Goal: Task Accomplishment & Management: Manage account settings

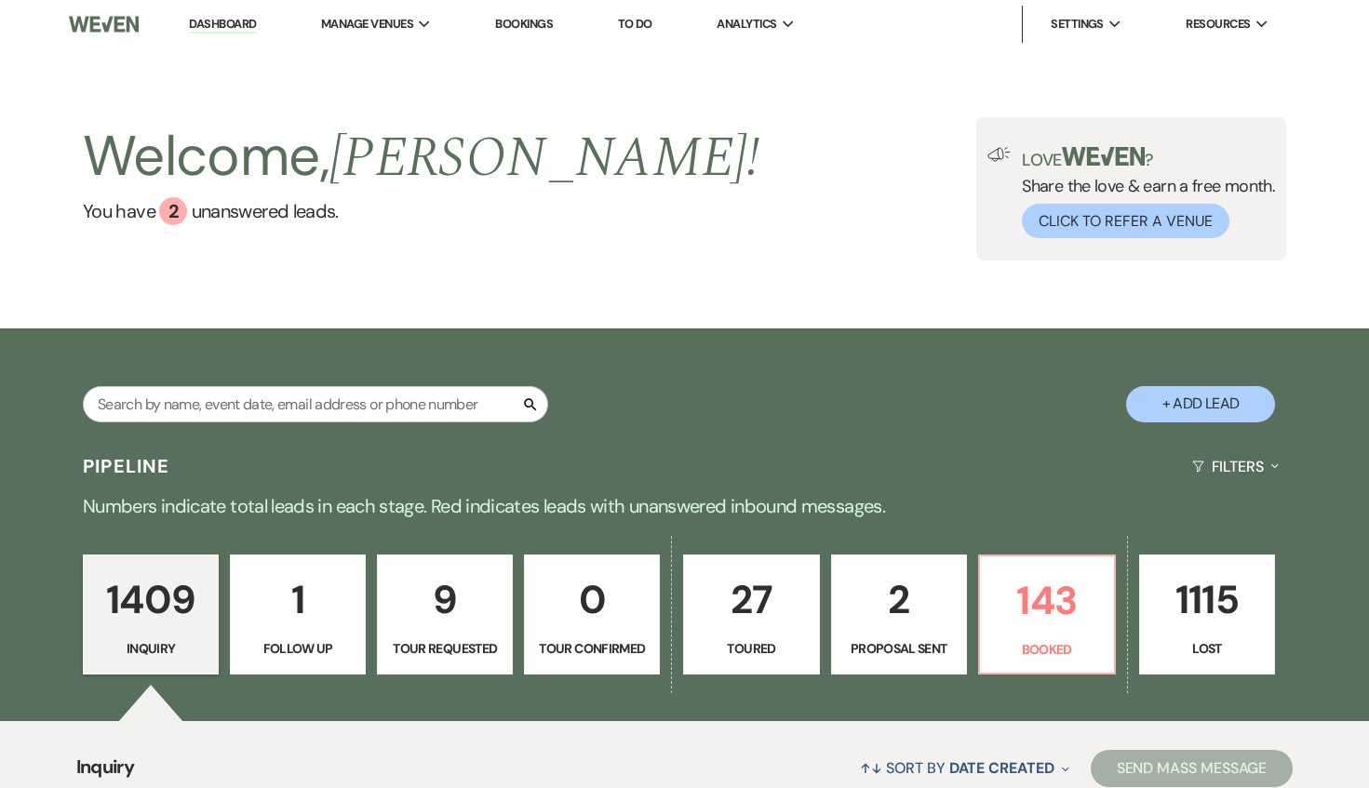
click at [758, 659] on link "27 Toured" at bounding box center [751, 615] width 136 height 121
select select "5"
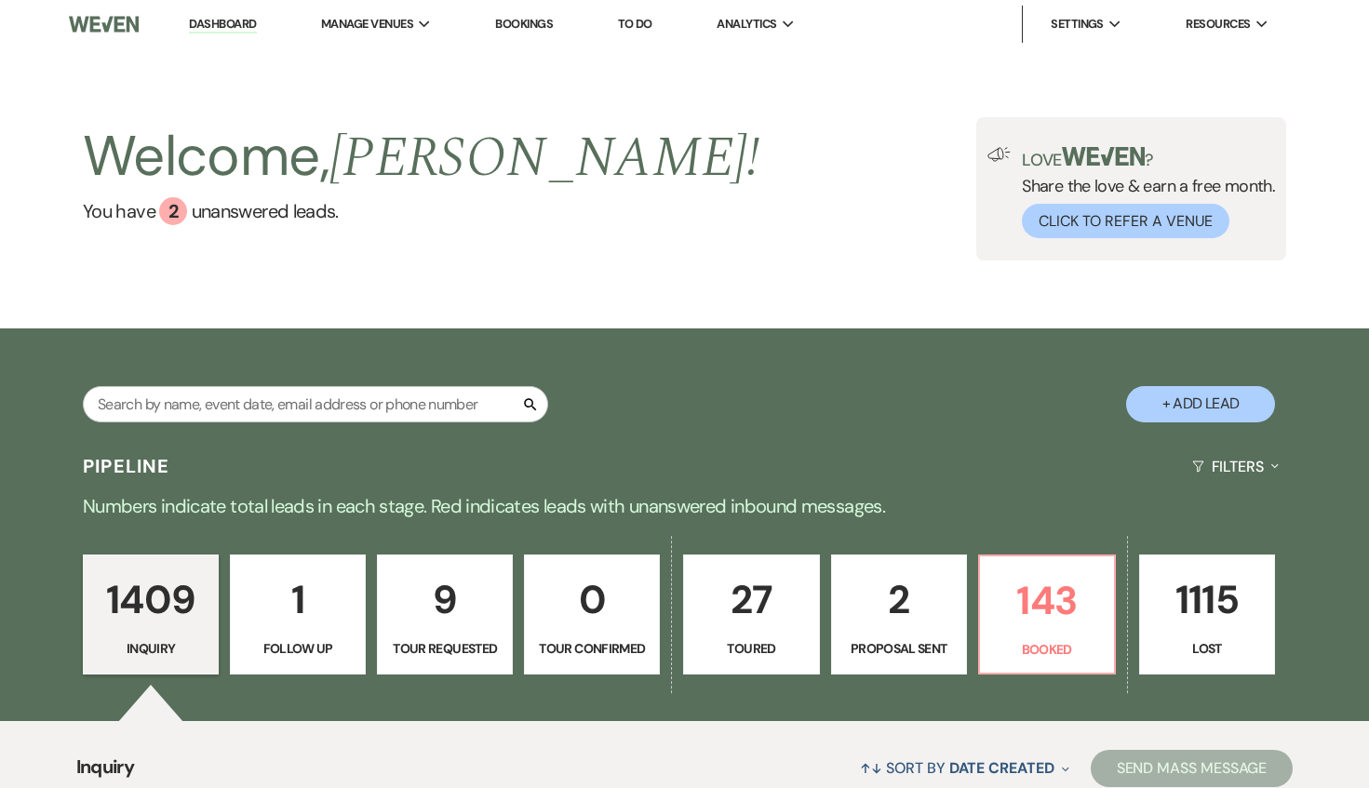
select select "5"
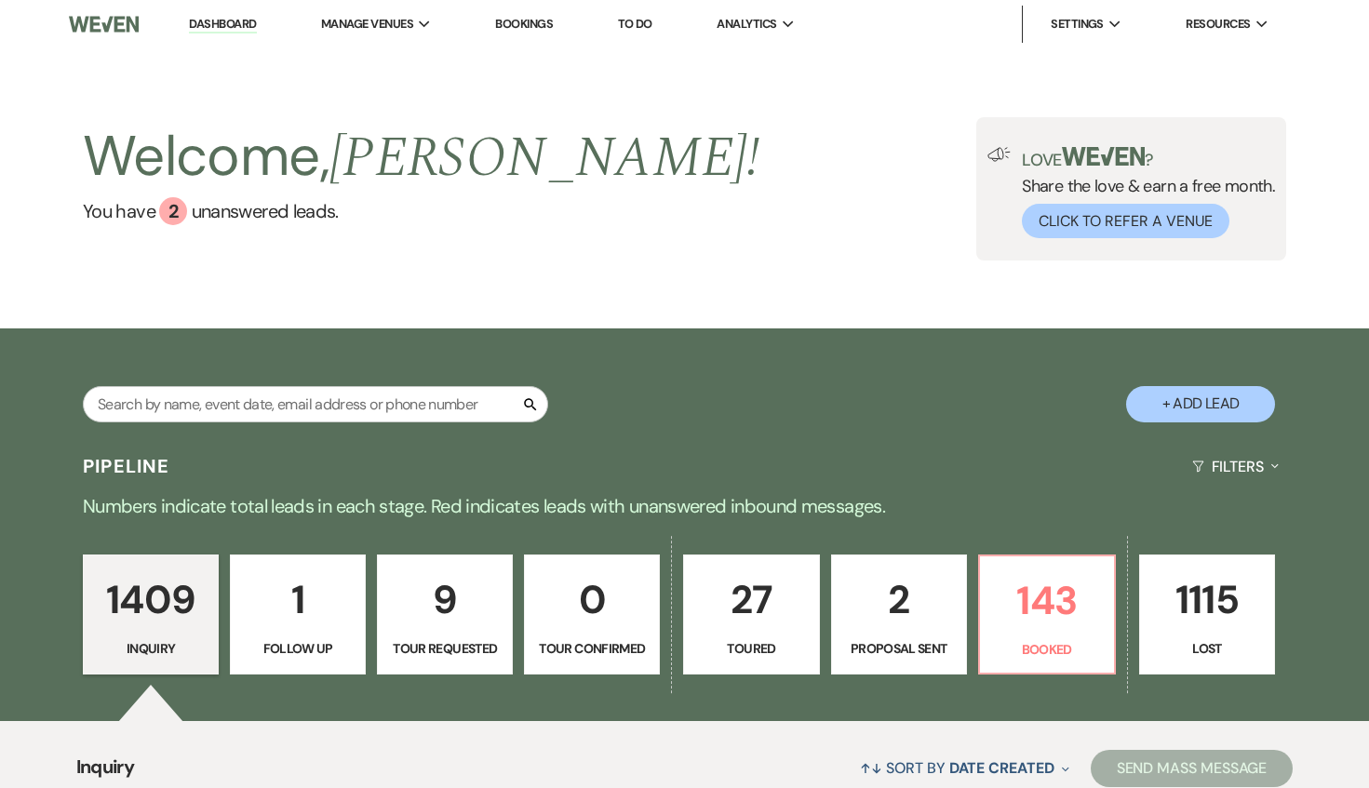
select select "5"
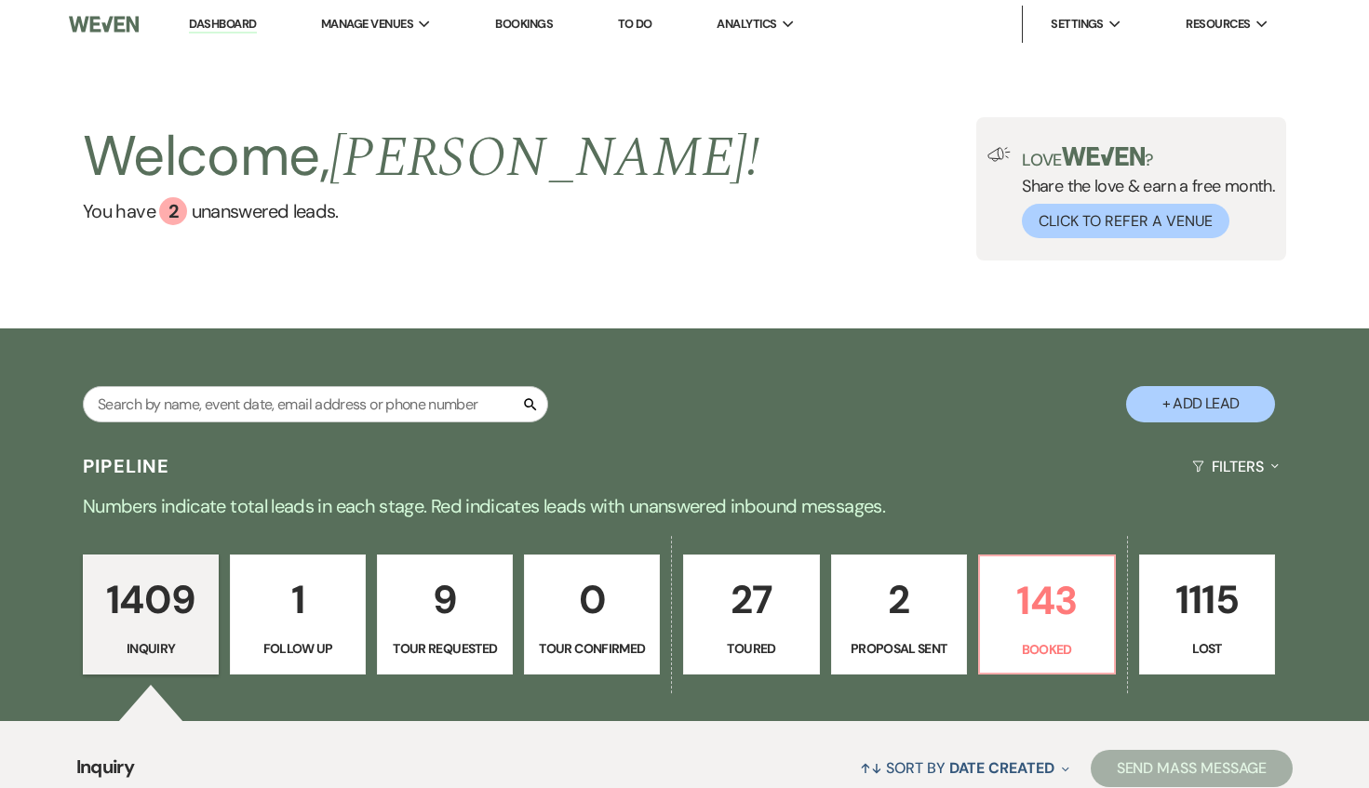
select select "5"
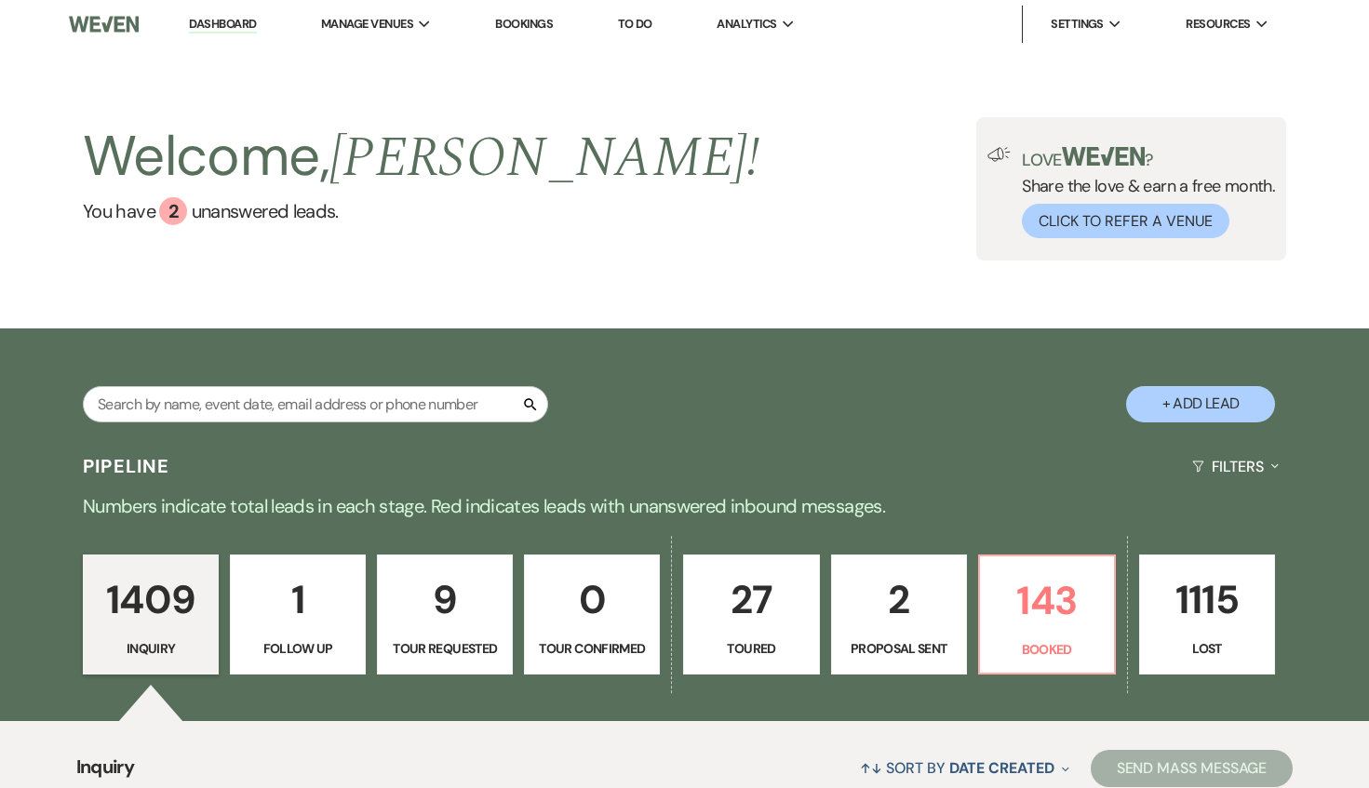
select select "5"
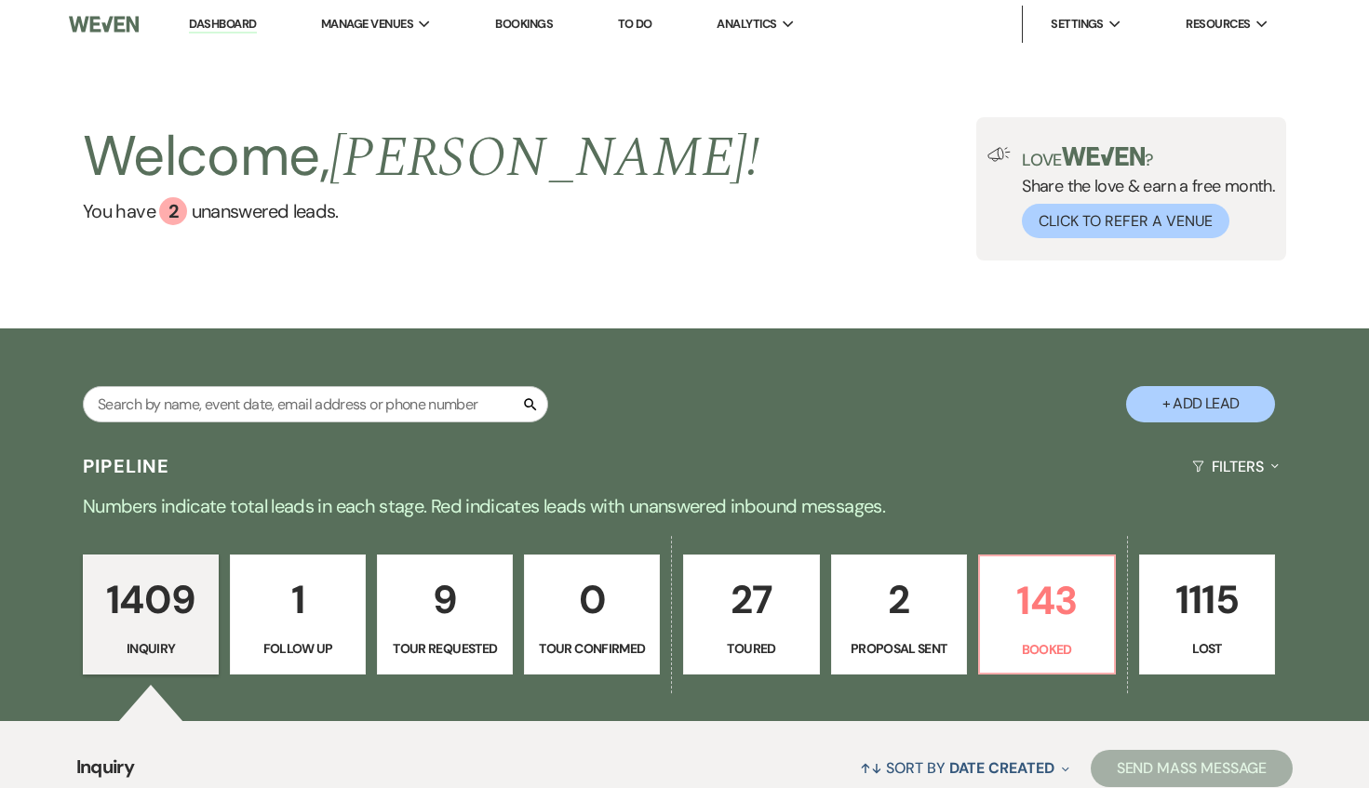
select select "5"
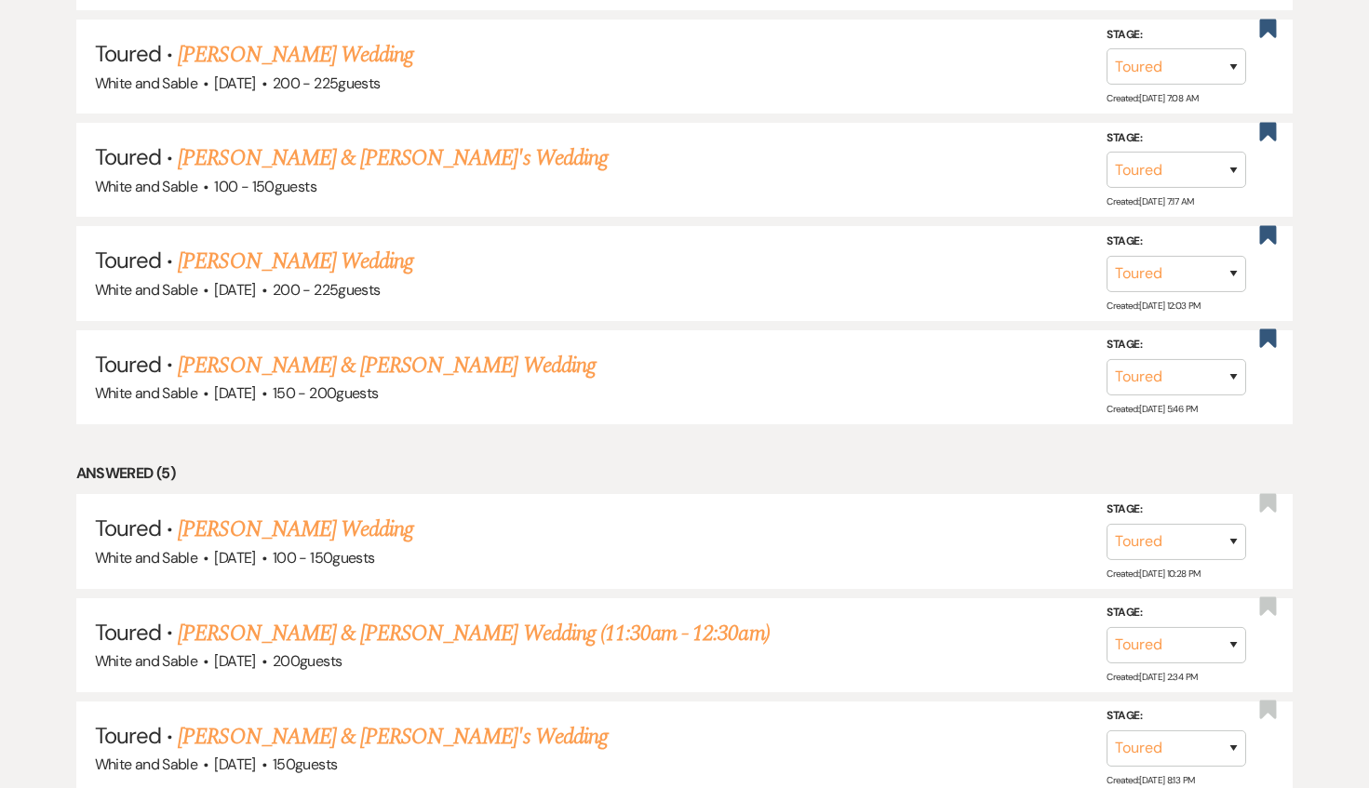
scroll to position [2723, 0]
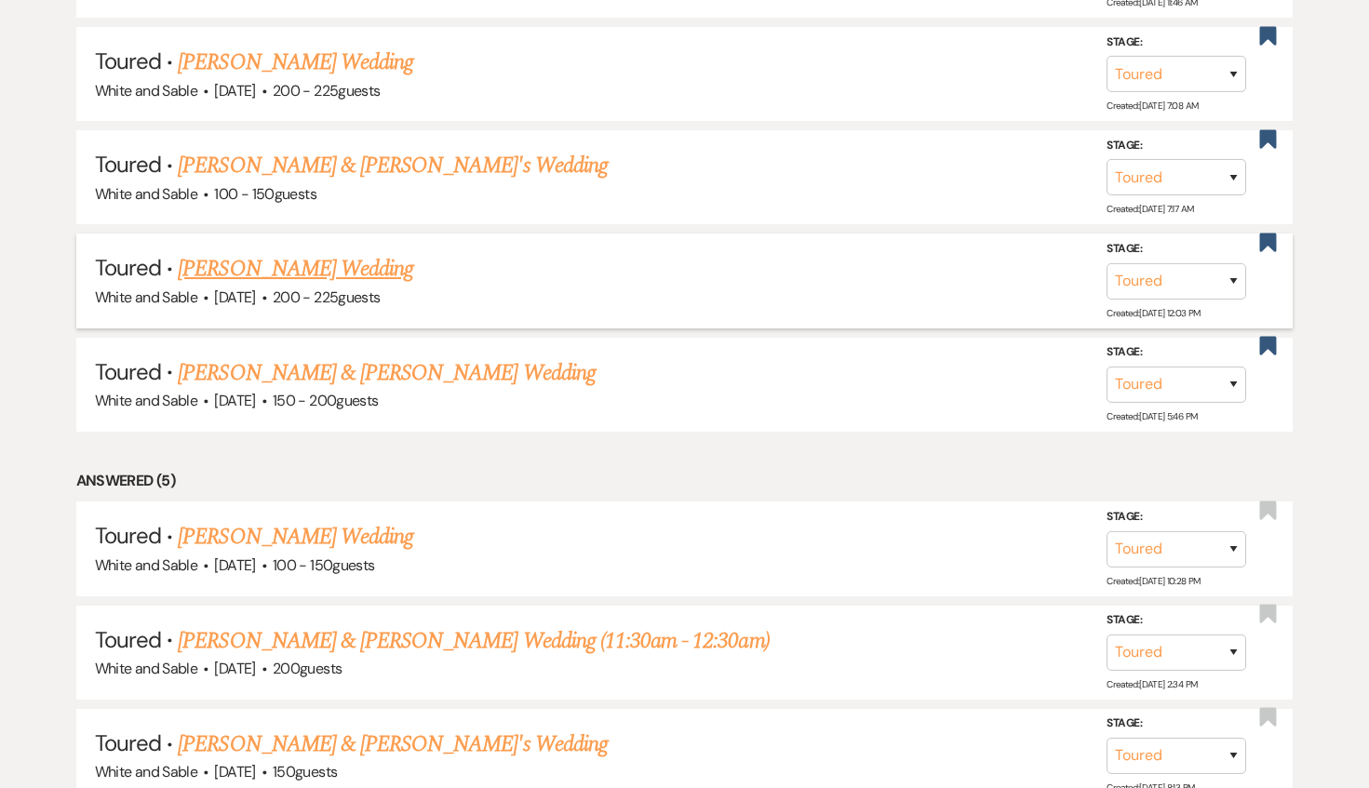
click at [370, 265] on link "[PERSON_NAME] Wedding" at bounding box center [295, 269] width 235 height 34
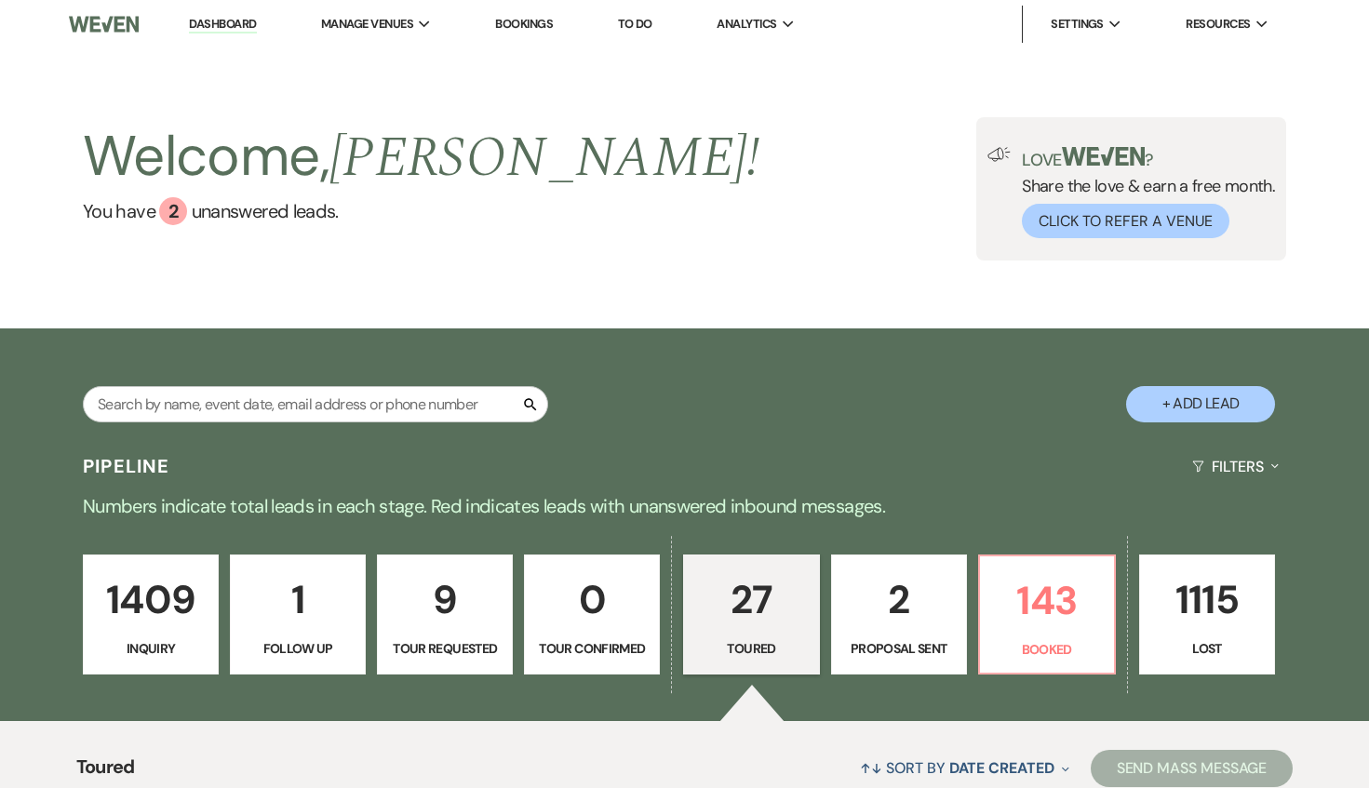
select select "5"
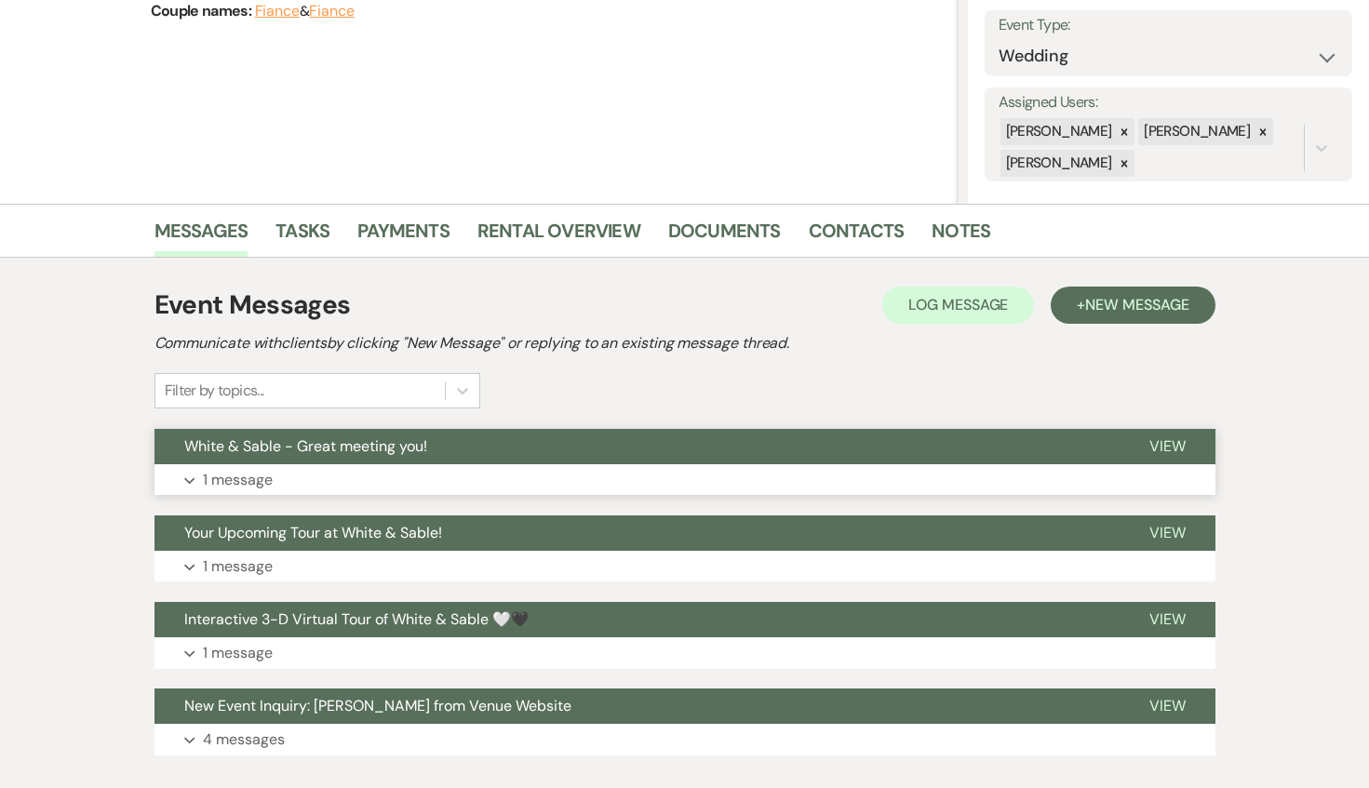
click at [411, 448] on span "White & Sable - Great meeting you!" at bounding box center [305, 446] width 243 height 20
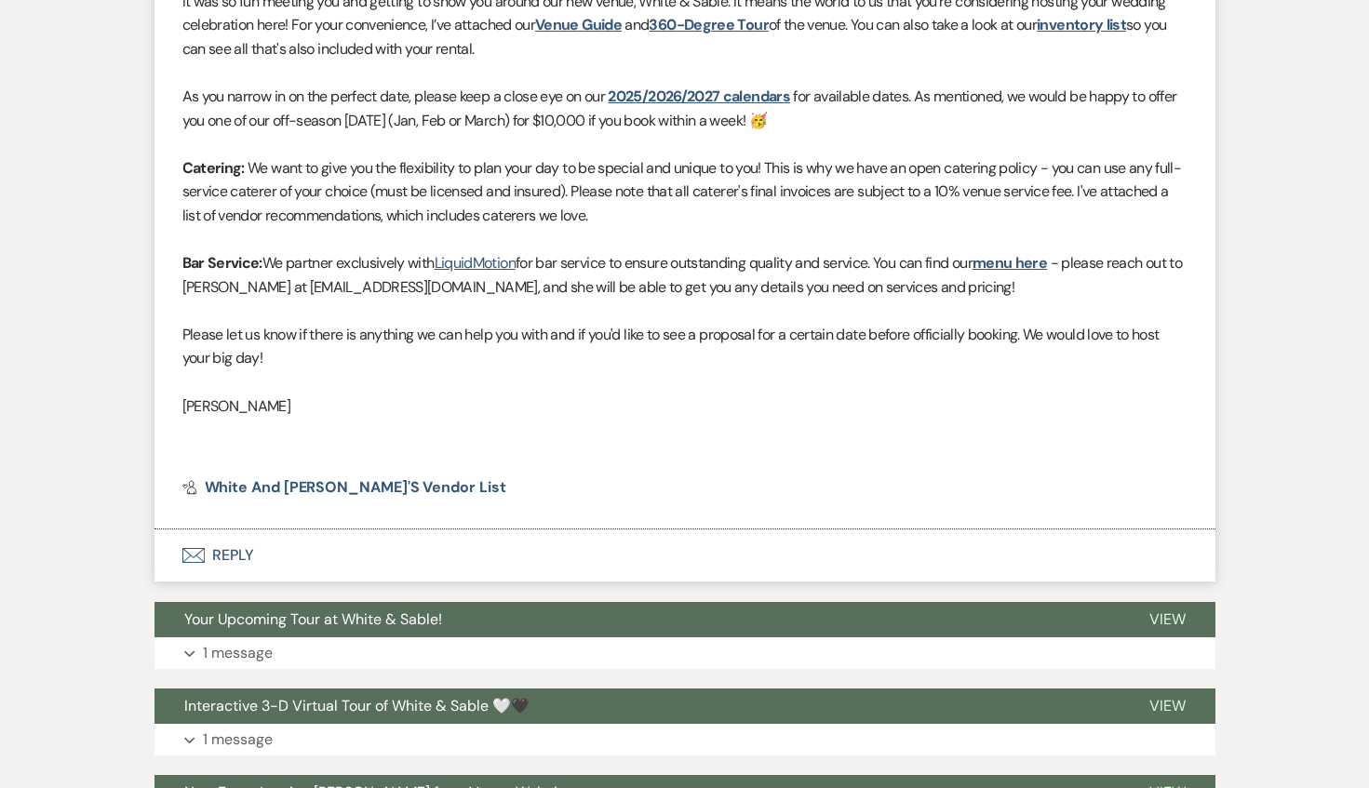
click at [317, 549] on button "Envelope Reply" at bounding box center [684, 556] width 1061 height 52
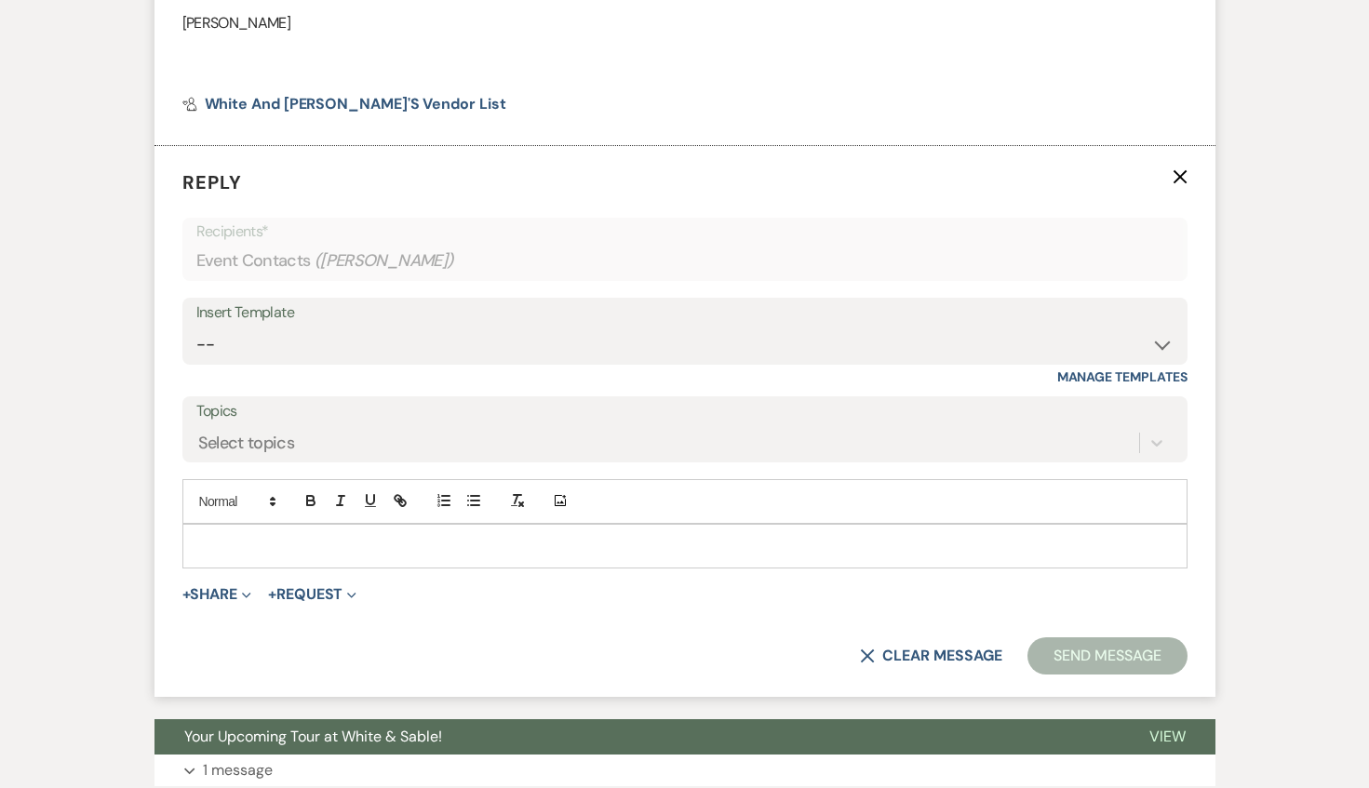
scroll to position [1240, 0]
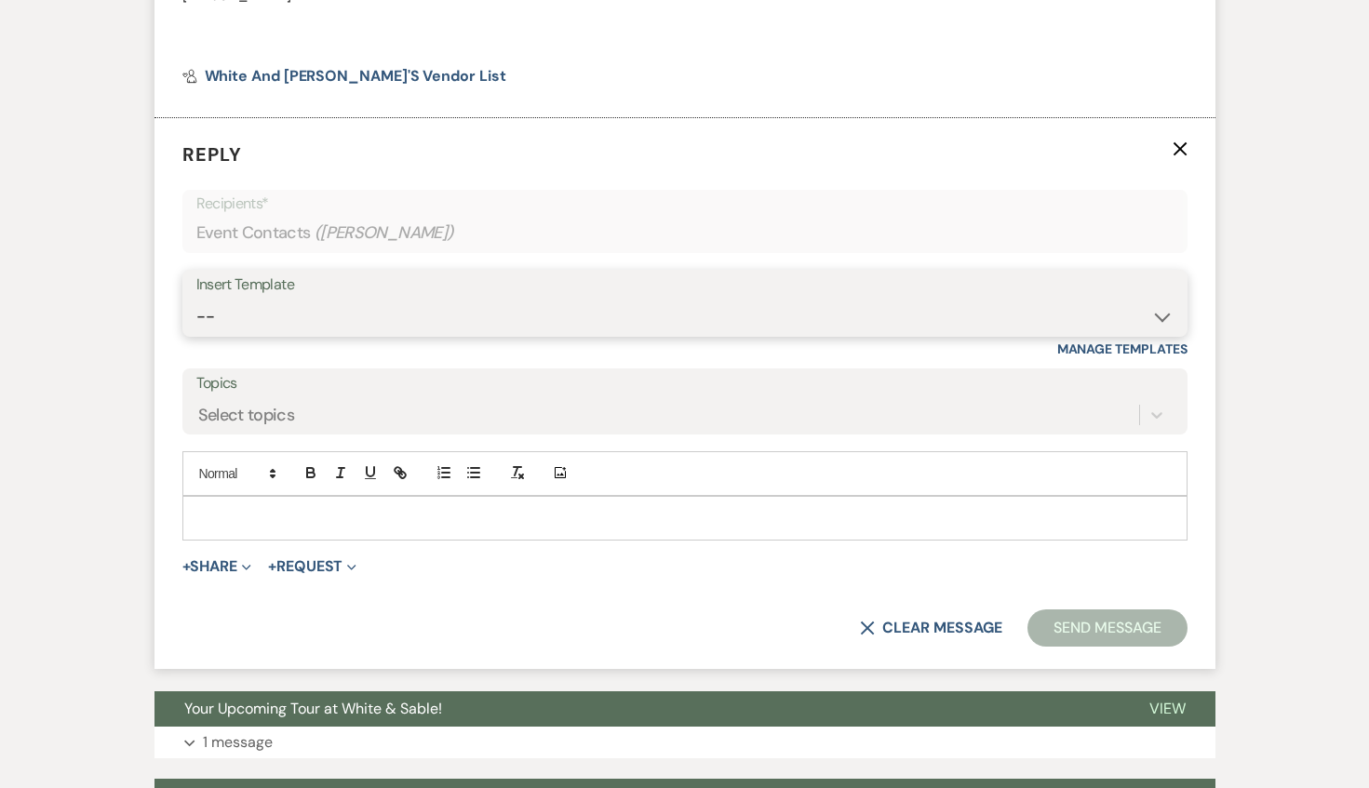
click at [329, 331] on select "-- Inquiry Response (Venue Guide) Schedule - Venue Tour Appt Confirmation Sched…" at bounding box center [684, 317] width 977 height 36
select select "5190"
click at [196, 299] on select "-- Inquiry Response (Venue Guide) Schedule - Venue Tour Appt Confirmation Sched…" at bounding box center [684, 317] width 977 height 36
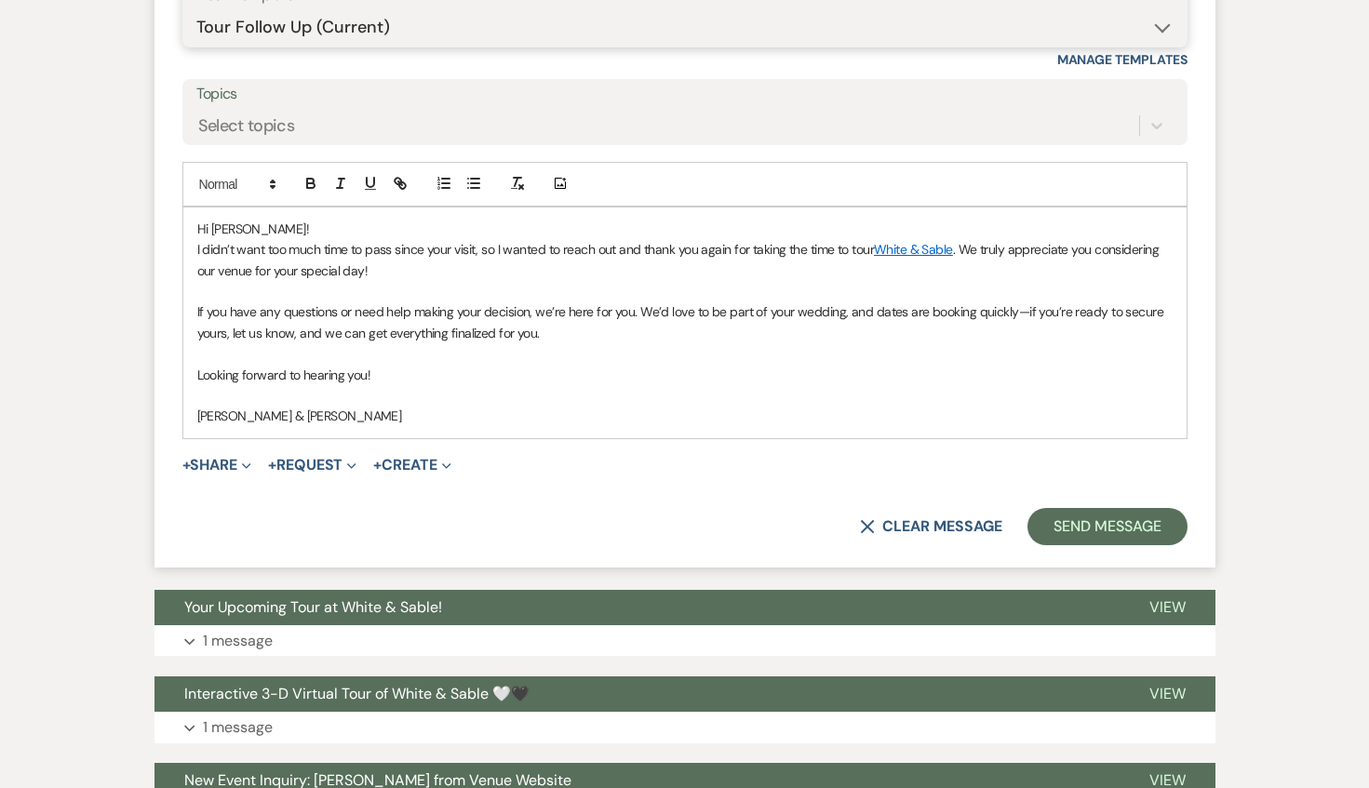
scroll to position [1532, 0]
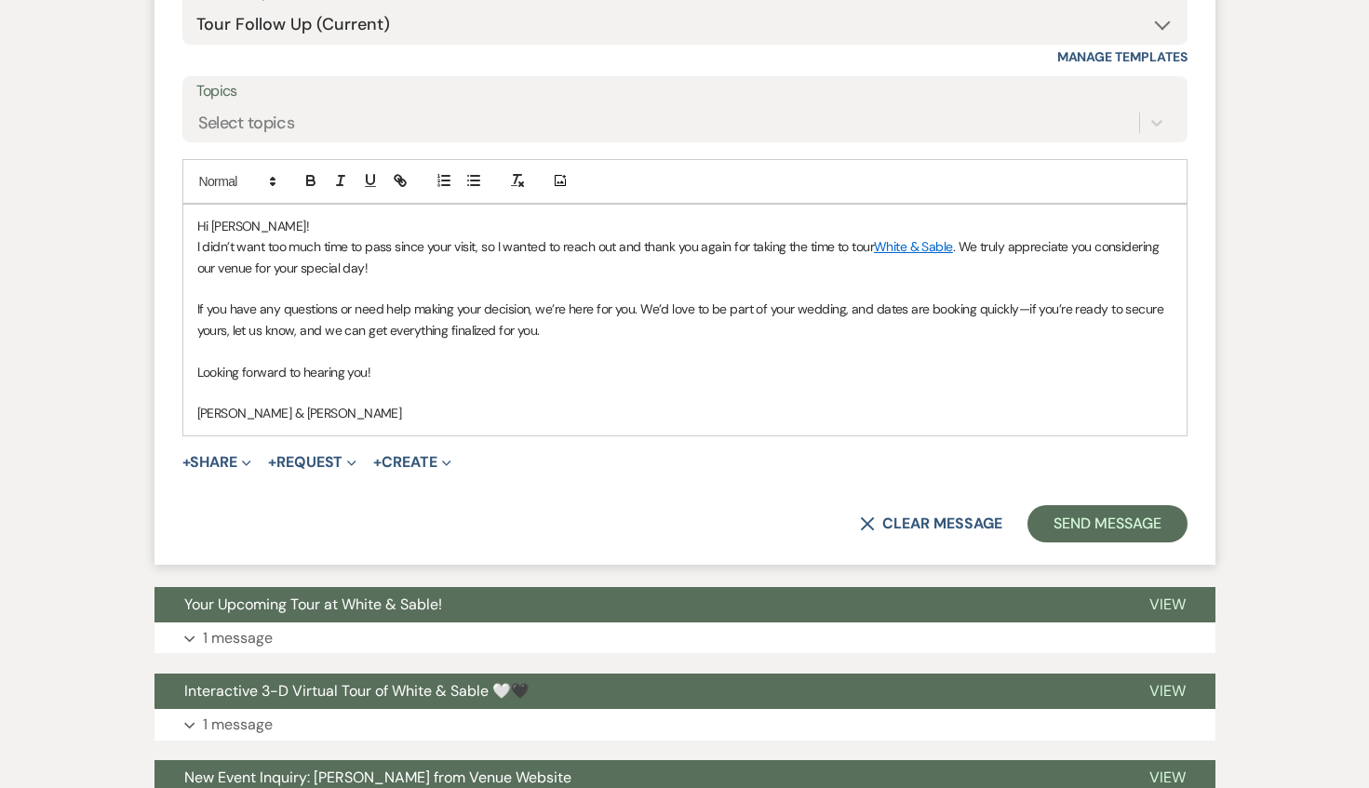
click at [263, 227] on span "Hi [PERSON_NAME]!" at bounding box center [253, 226] width 112 height 17
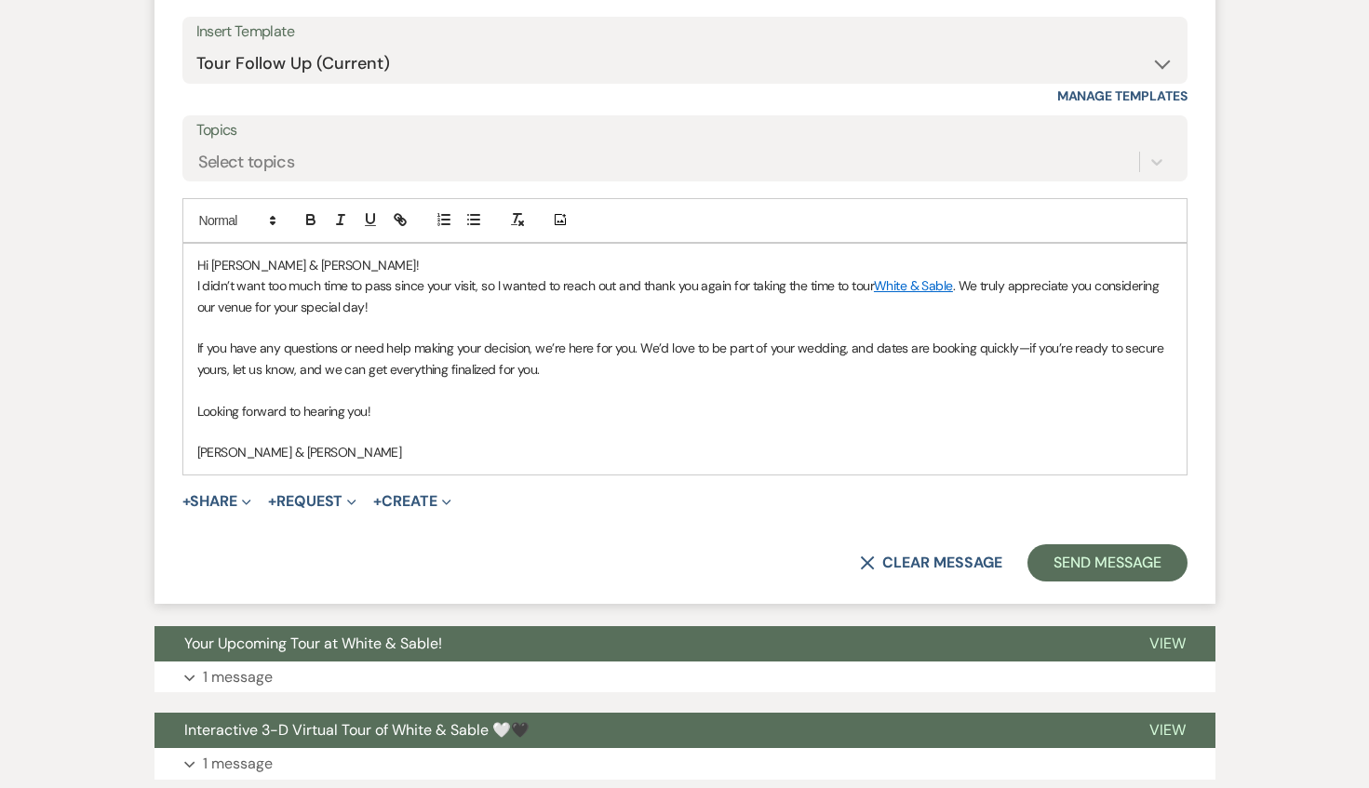
scroll to position [1497, 0]
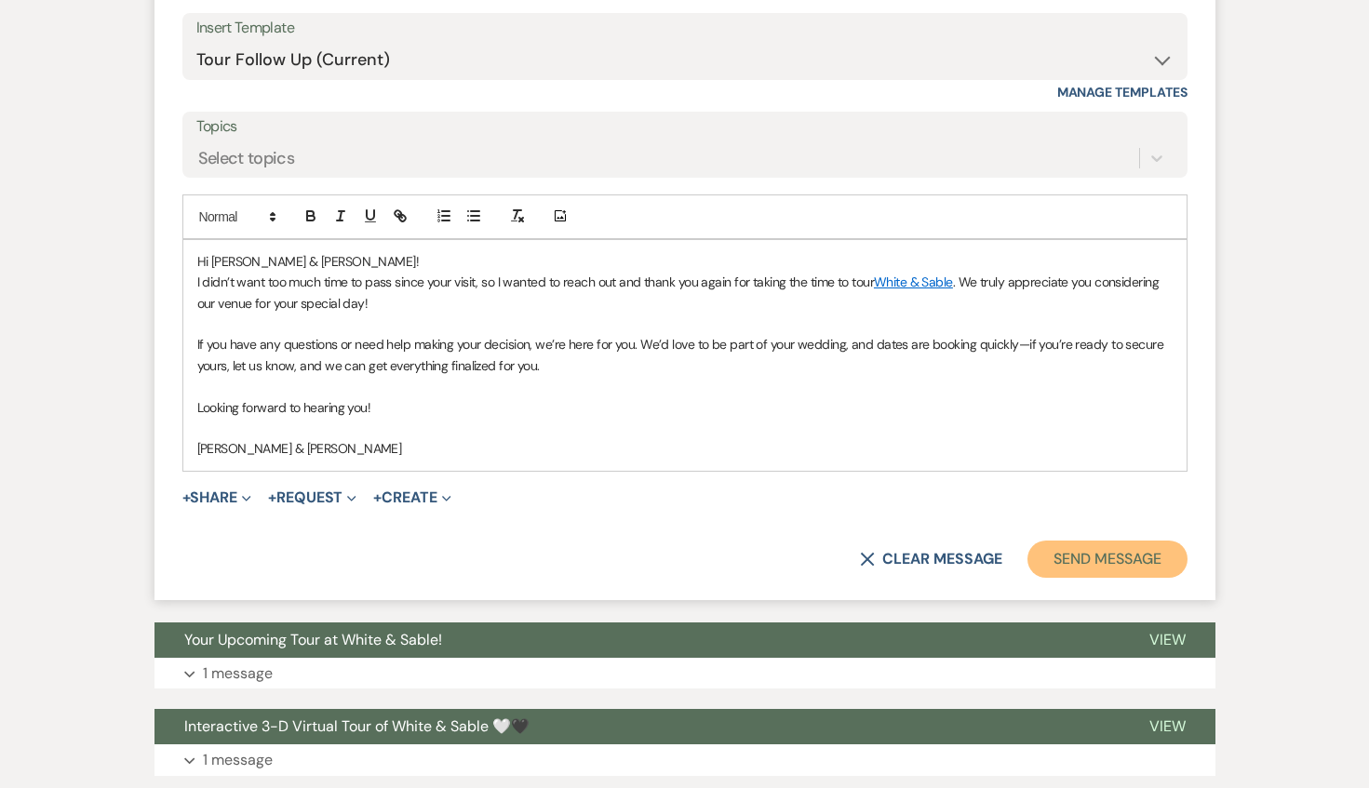
click at [1060, 550] on button "Send Message" at bounding box center [1106, 559] width 159 height 37
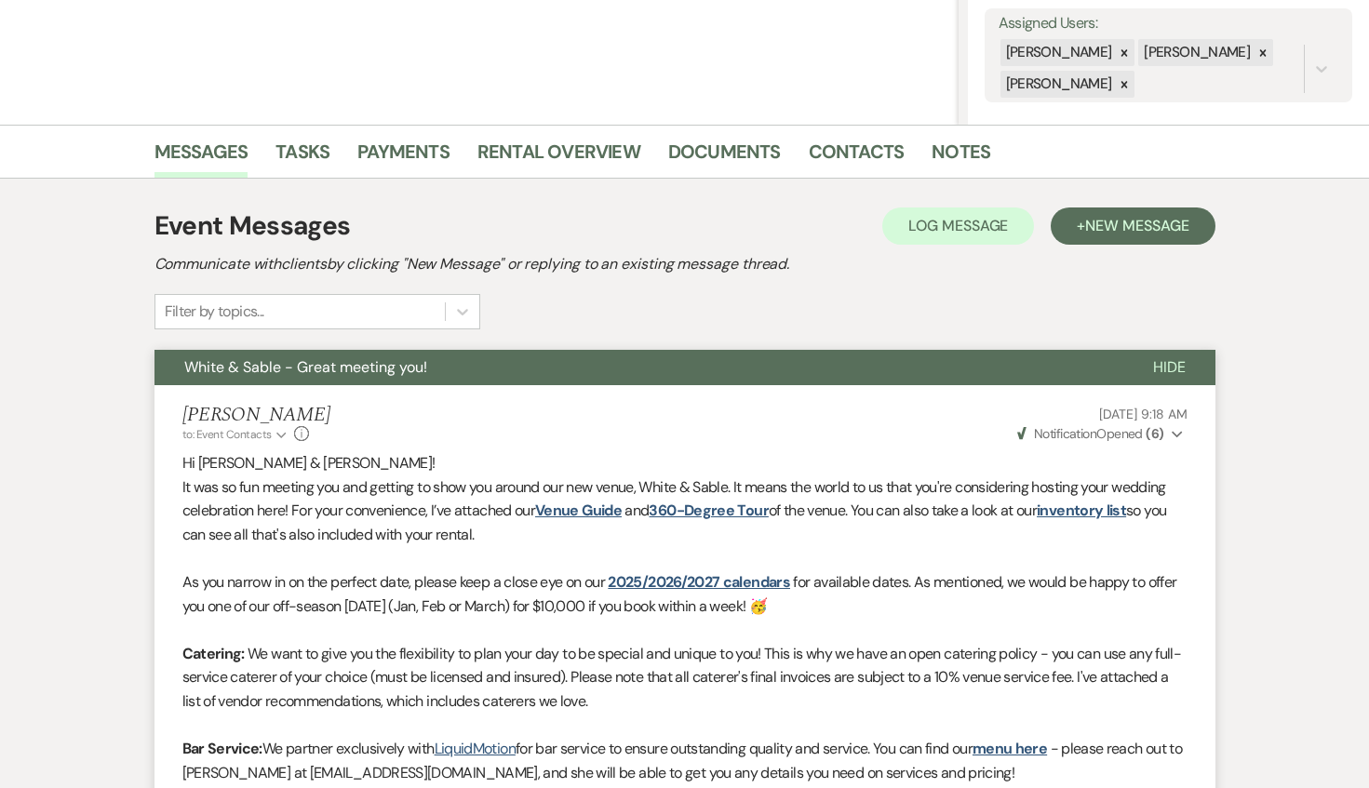
scroll to position [0, 0]
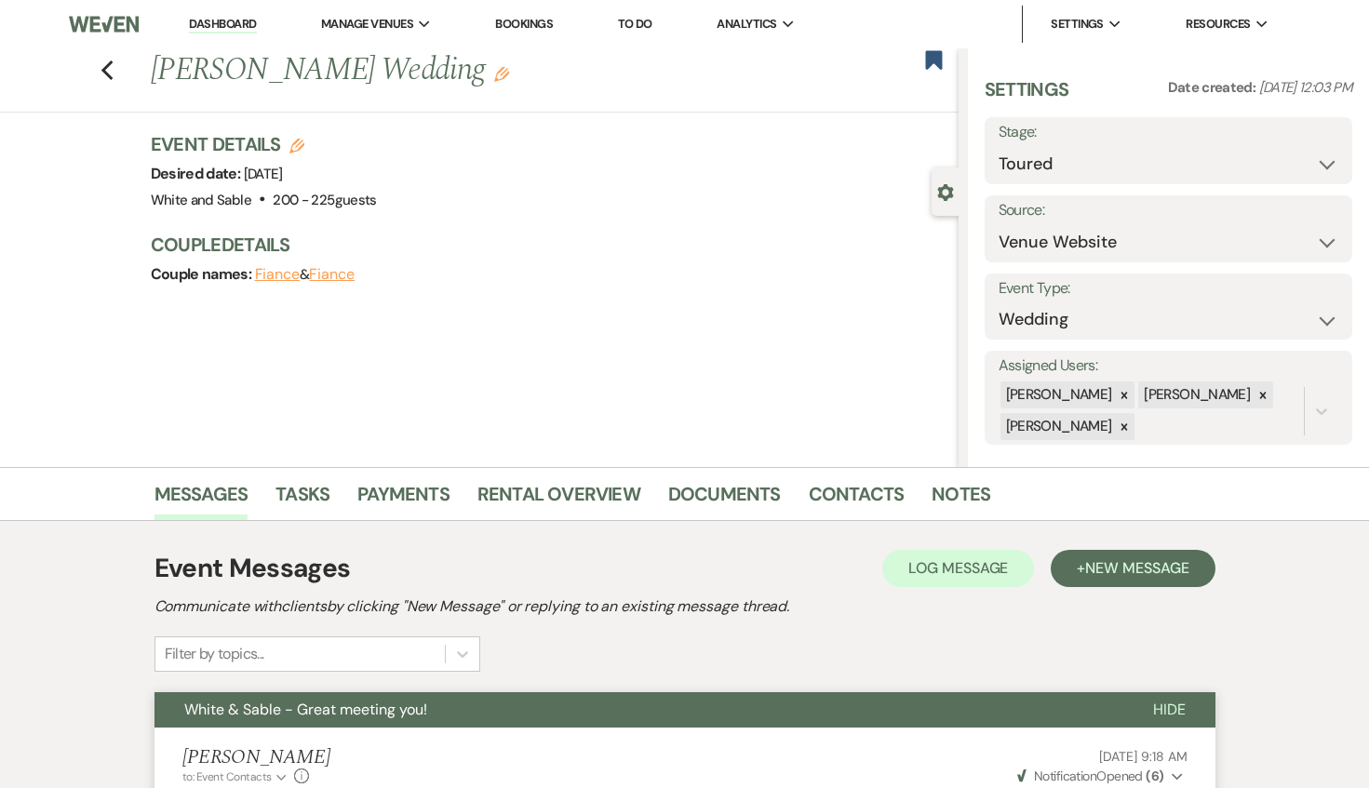
click at [984, 499] on li "Notes" at bounding box center [975, 498] width 87 height 45
click at [969, 493] on link "Notes" at bounding box center [961, 499] width 59 height 41
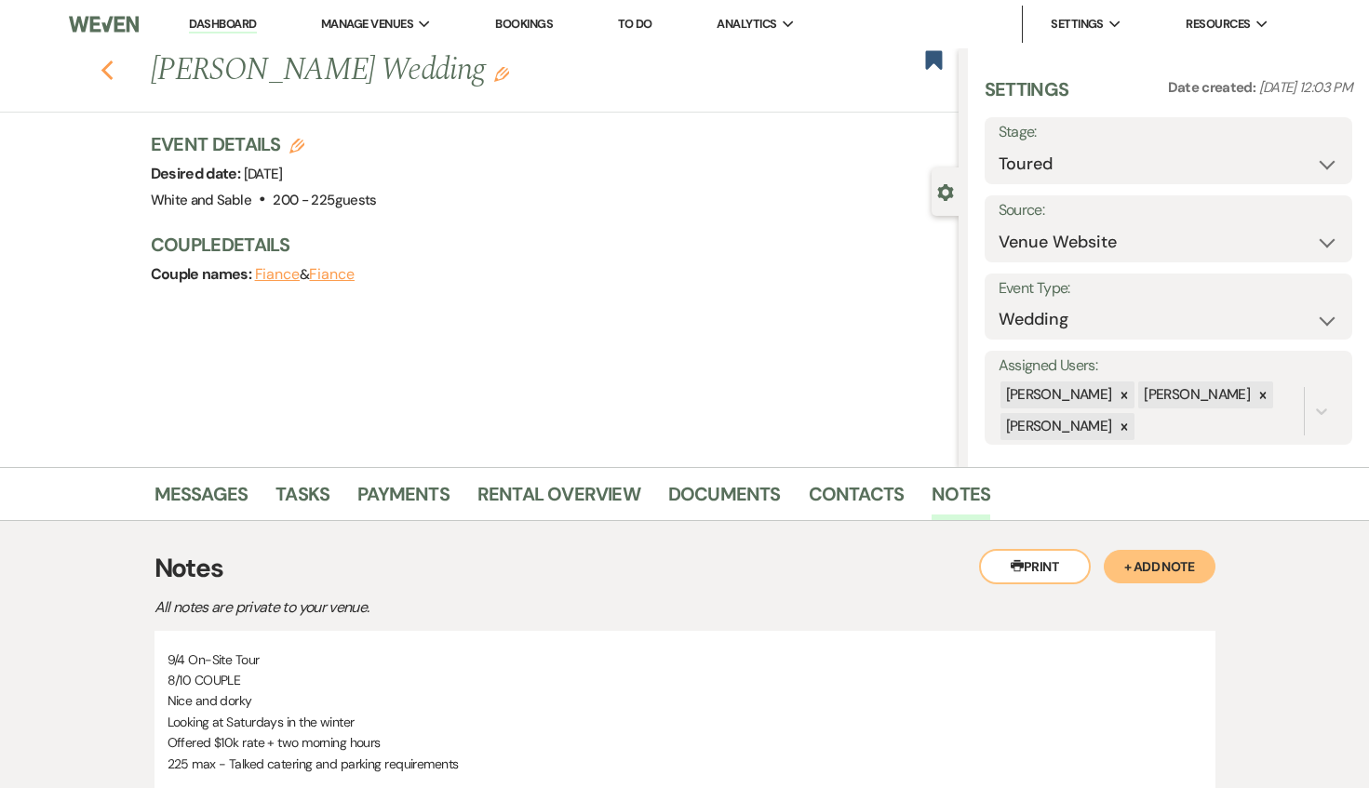
click at [103, 66] on icon "Previous" at bounding box center [108, 71] width 14 height 22
select select "5"
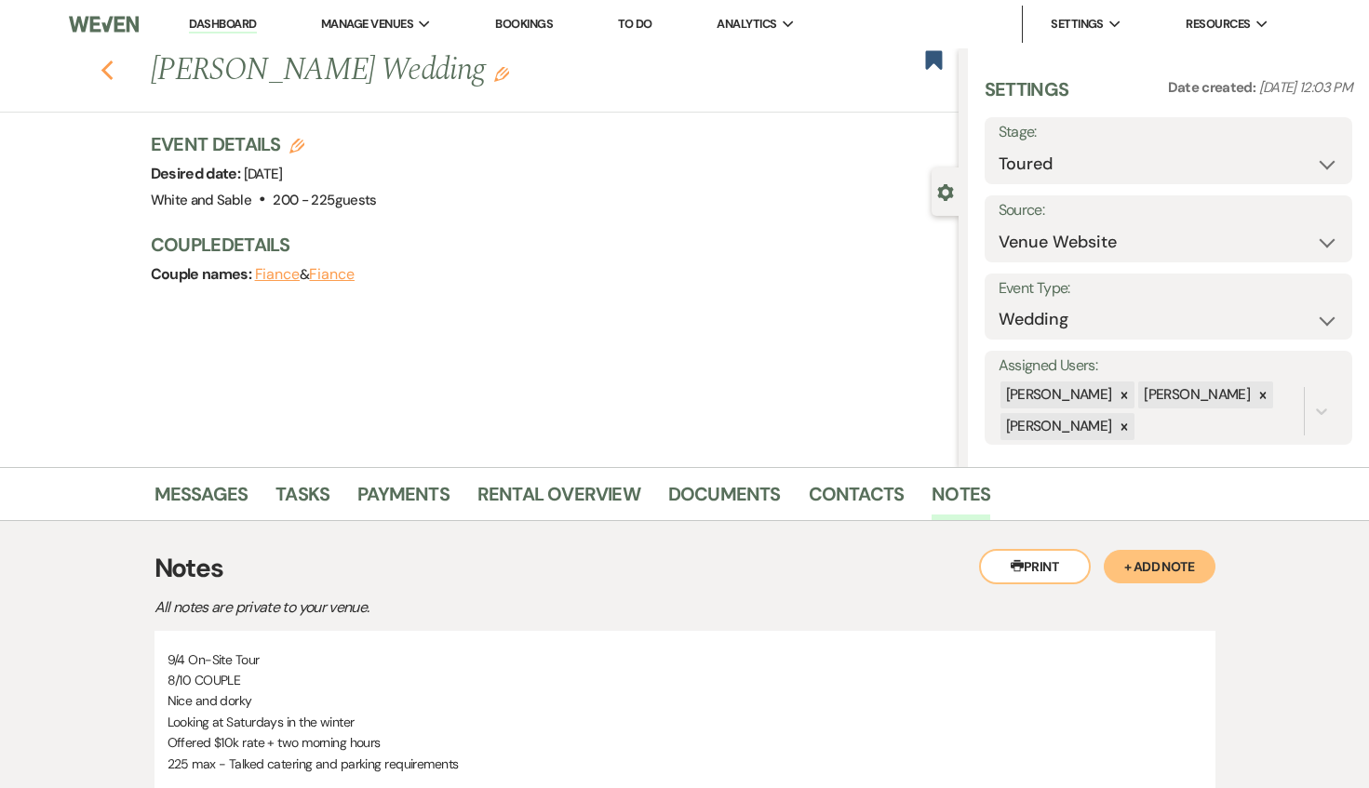
select select "5"
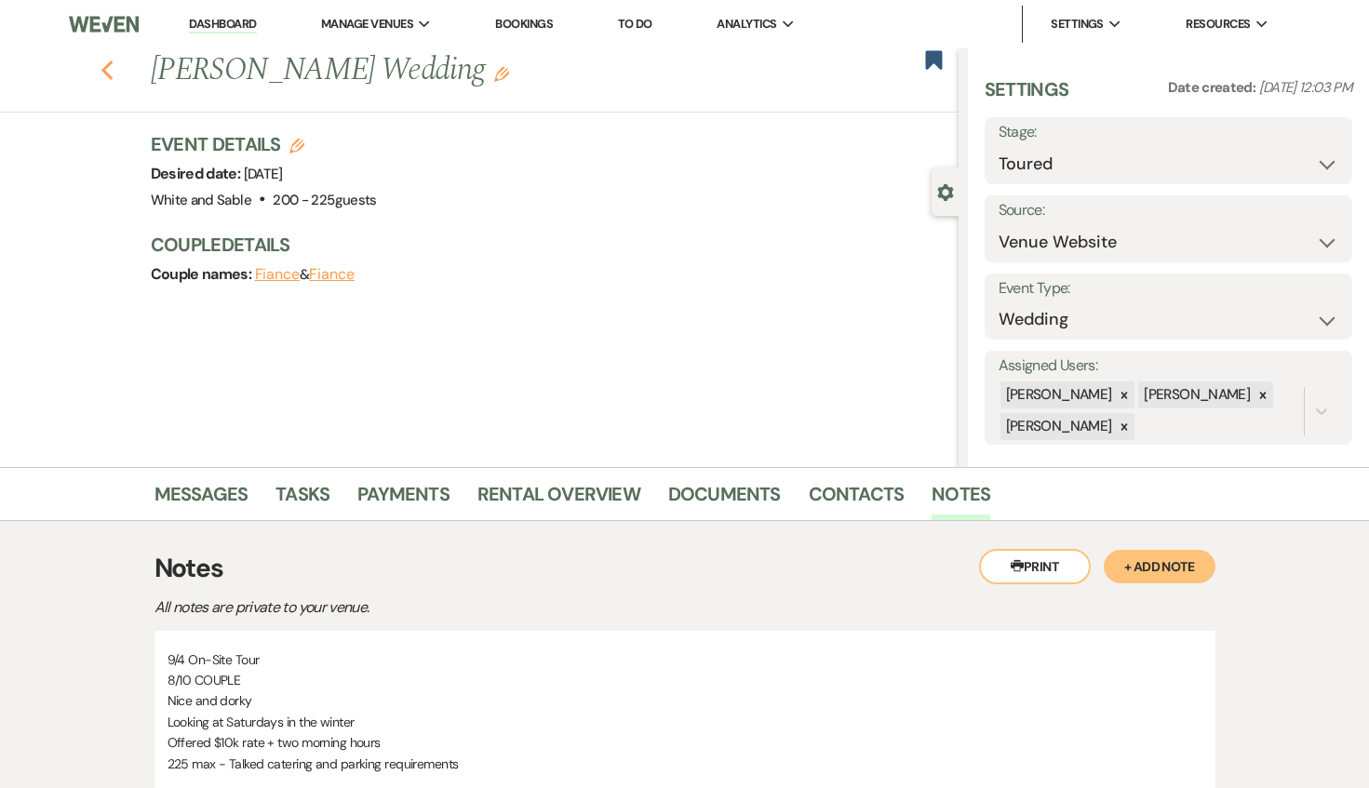
select select "5"
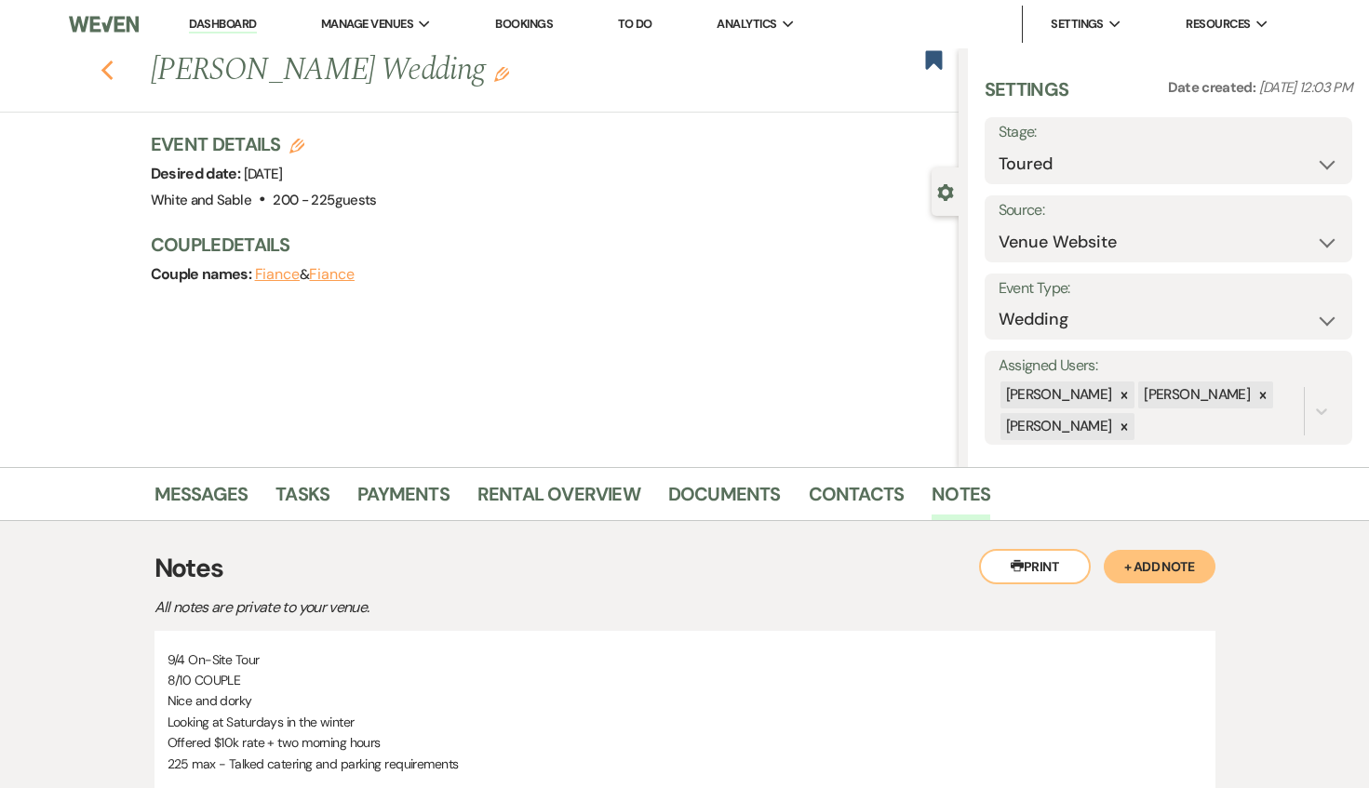
select select "5"
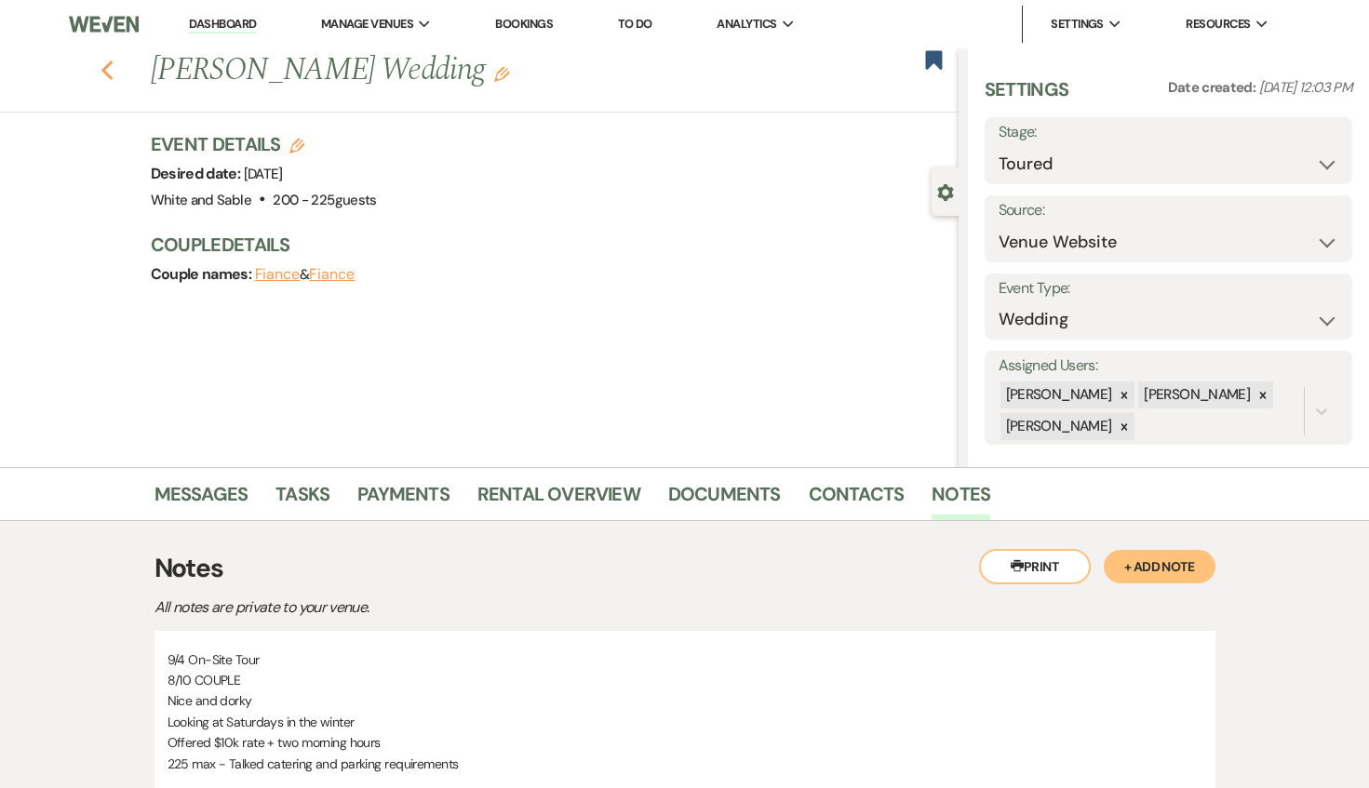
select select "5"
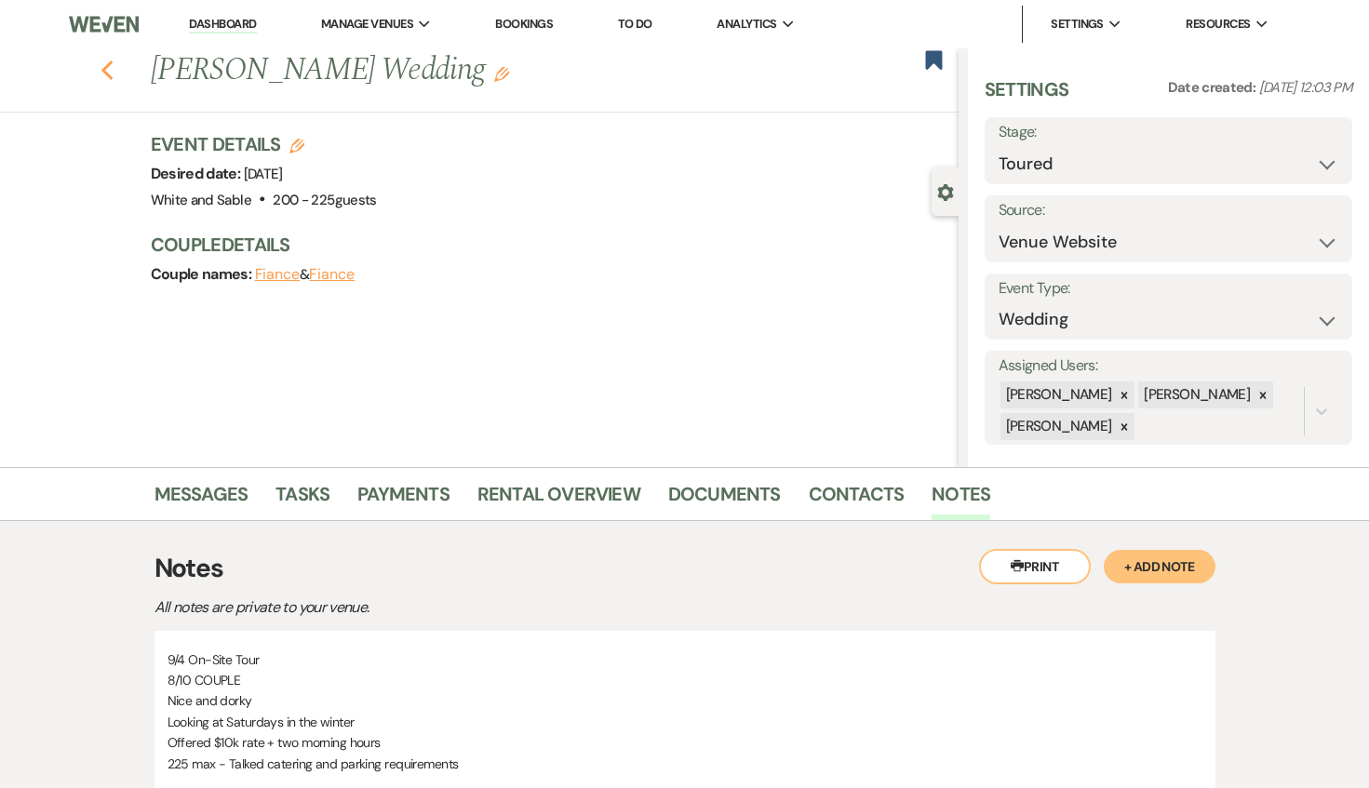
select select "5"
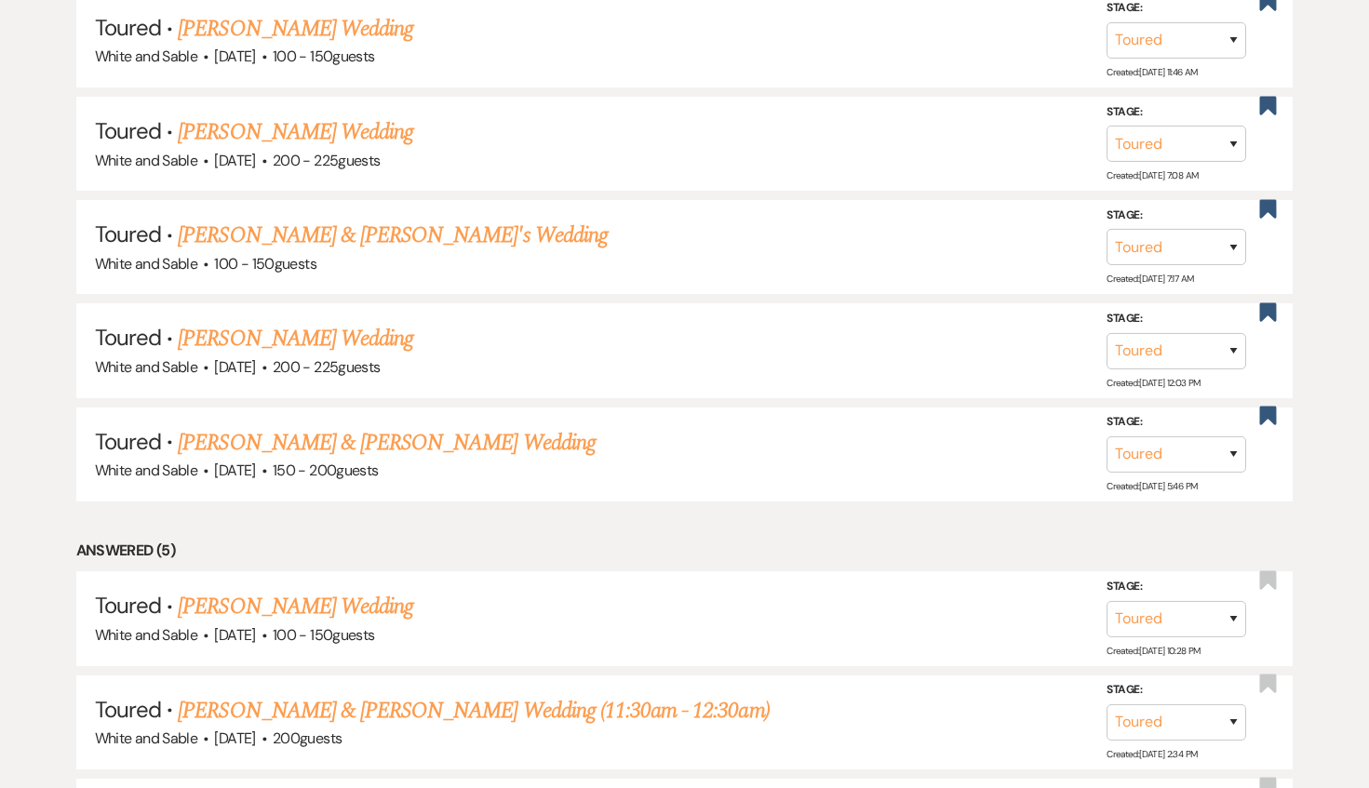
scroll to position [2644, 0]
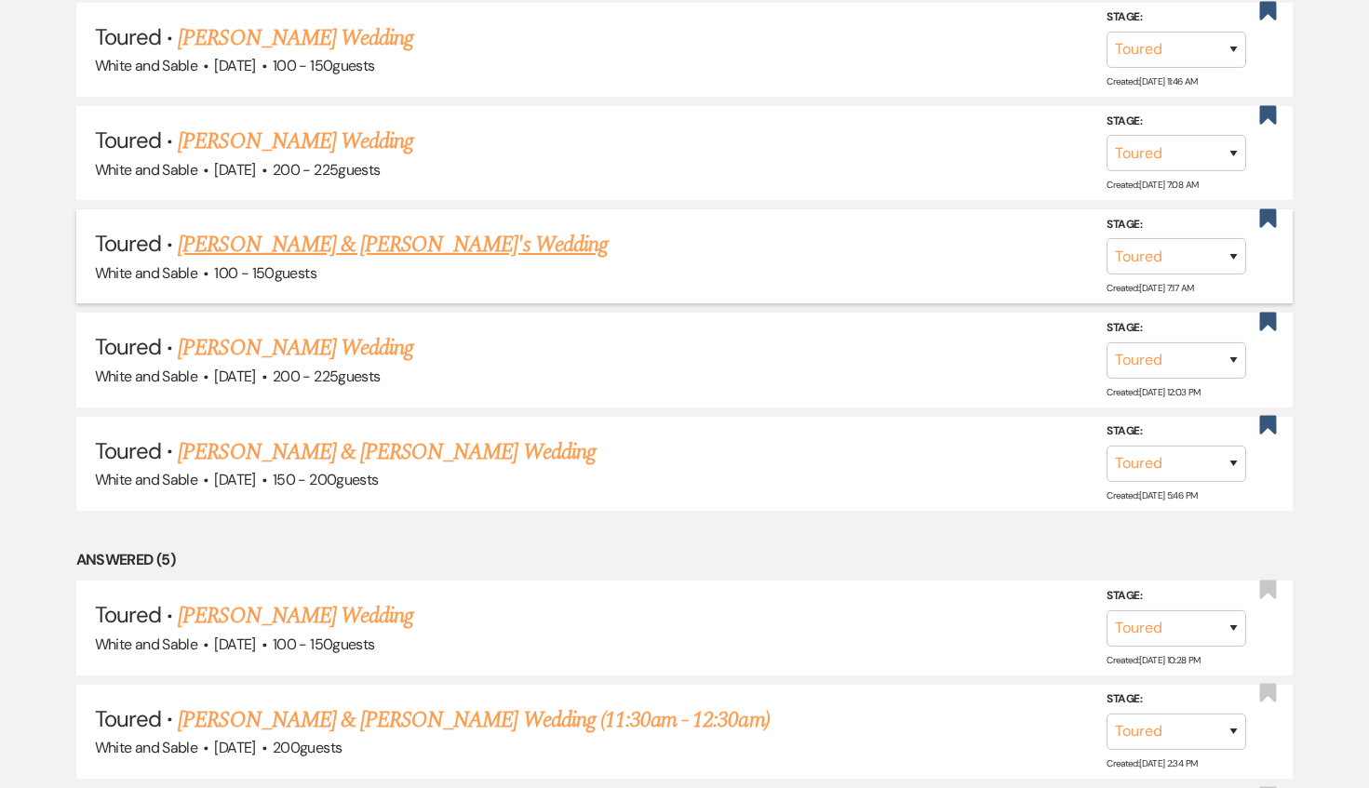
click at [331, 228] on link "[PERSON_NAME] & [PERSON_NAME]'s Wedding" at bounding box center [393, 245] width 430 height 34
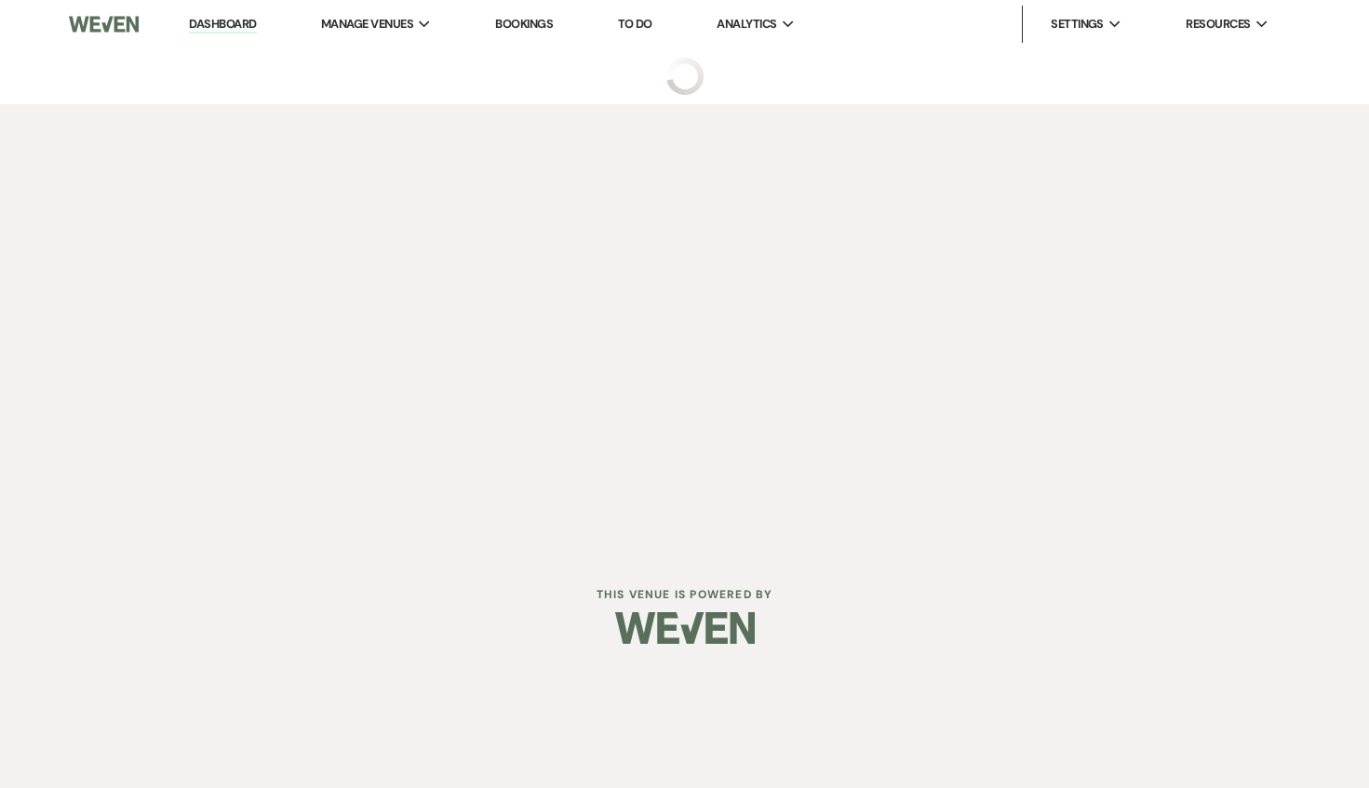
select select "5"
select select "7"
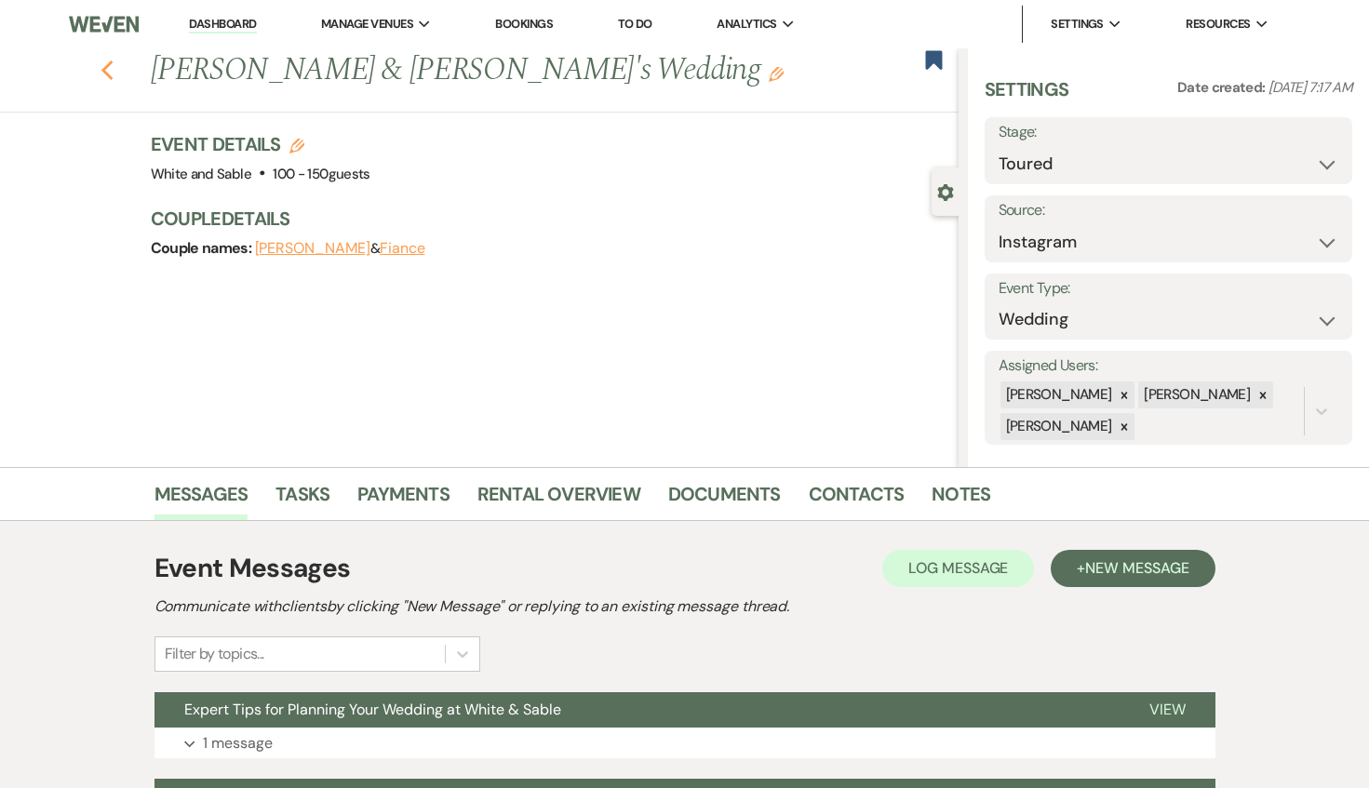
click at [110, 71] on icon "Previous" at bounding box center [108, 71] width 14 height 22
select select "5"
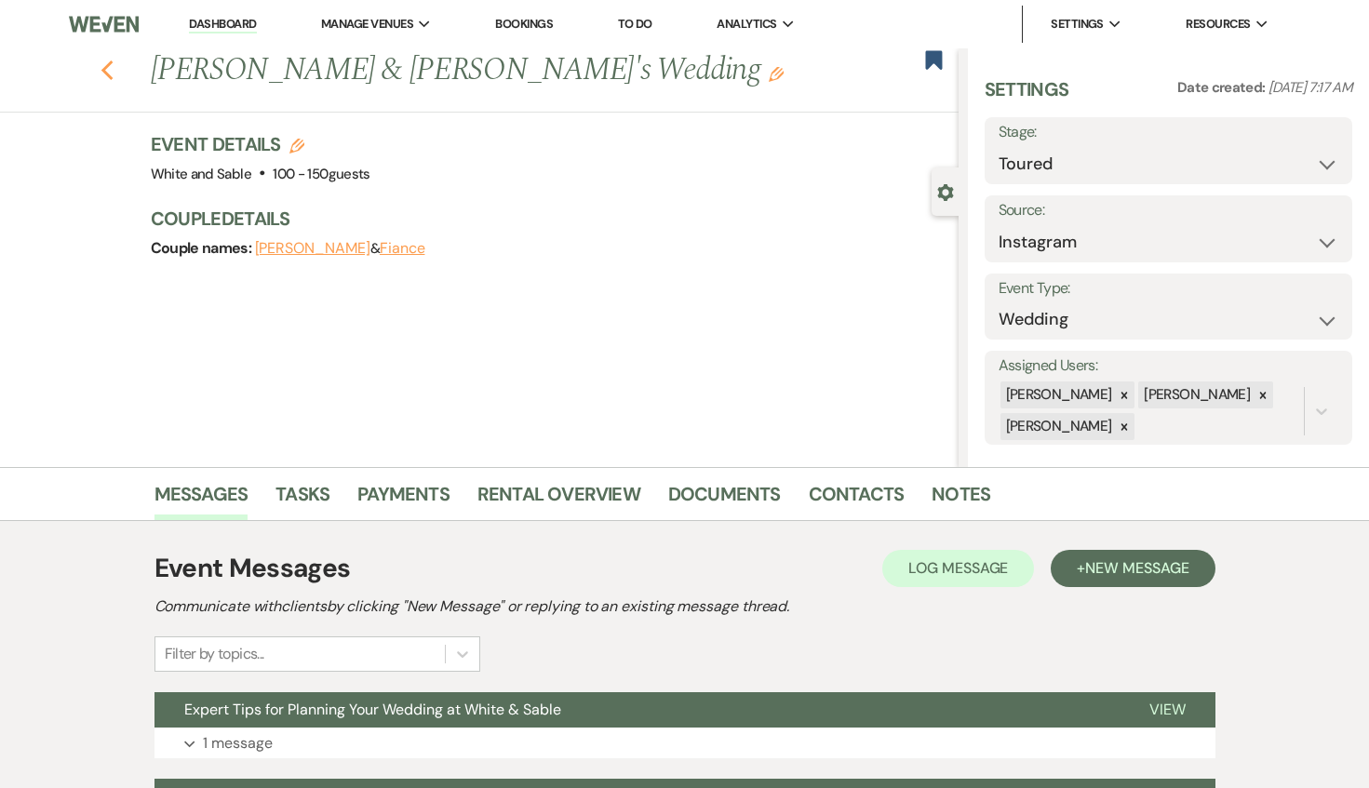
select select "5"
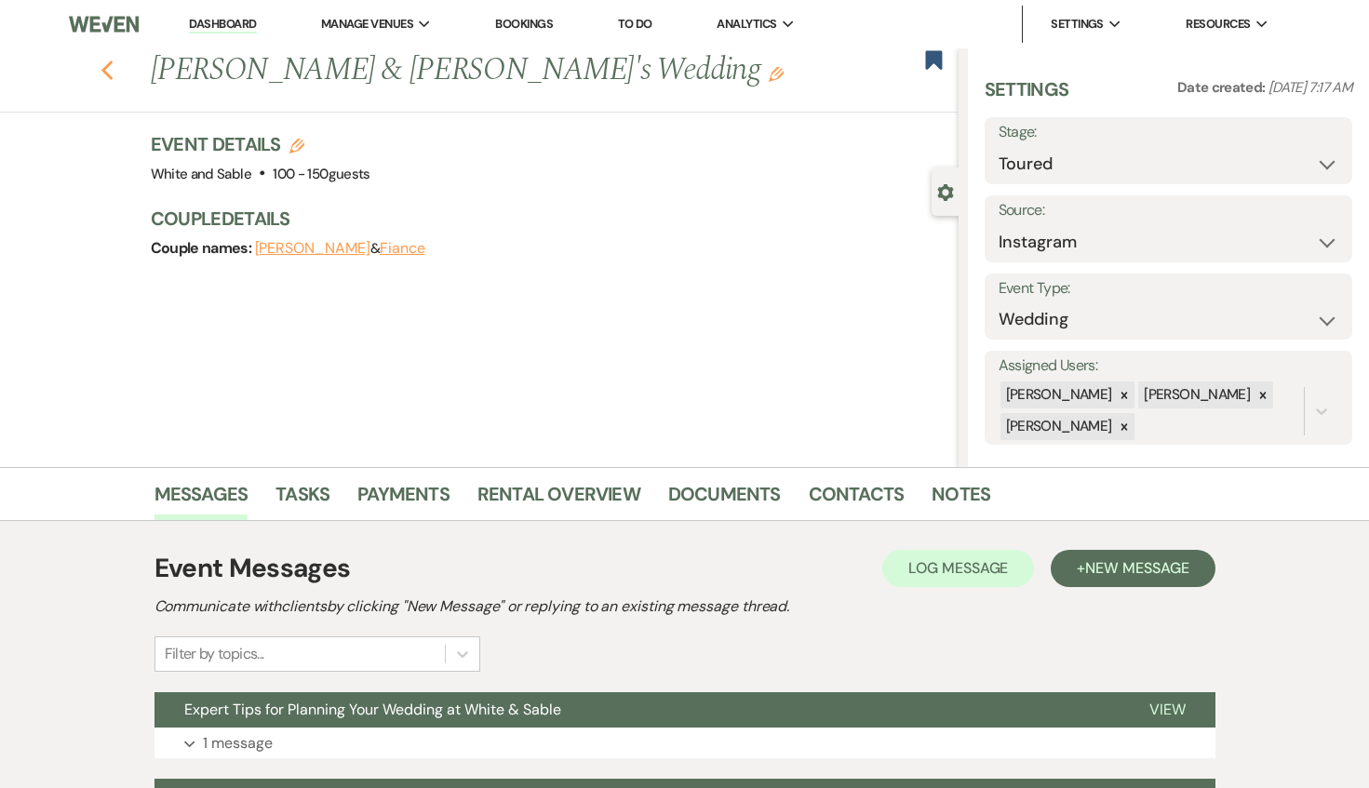
select select "5"
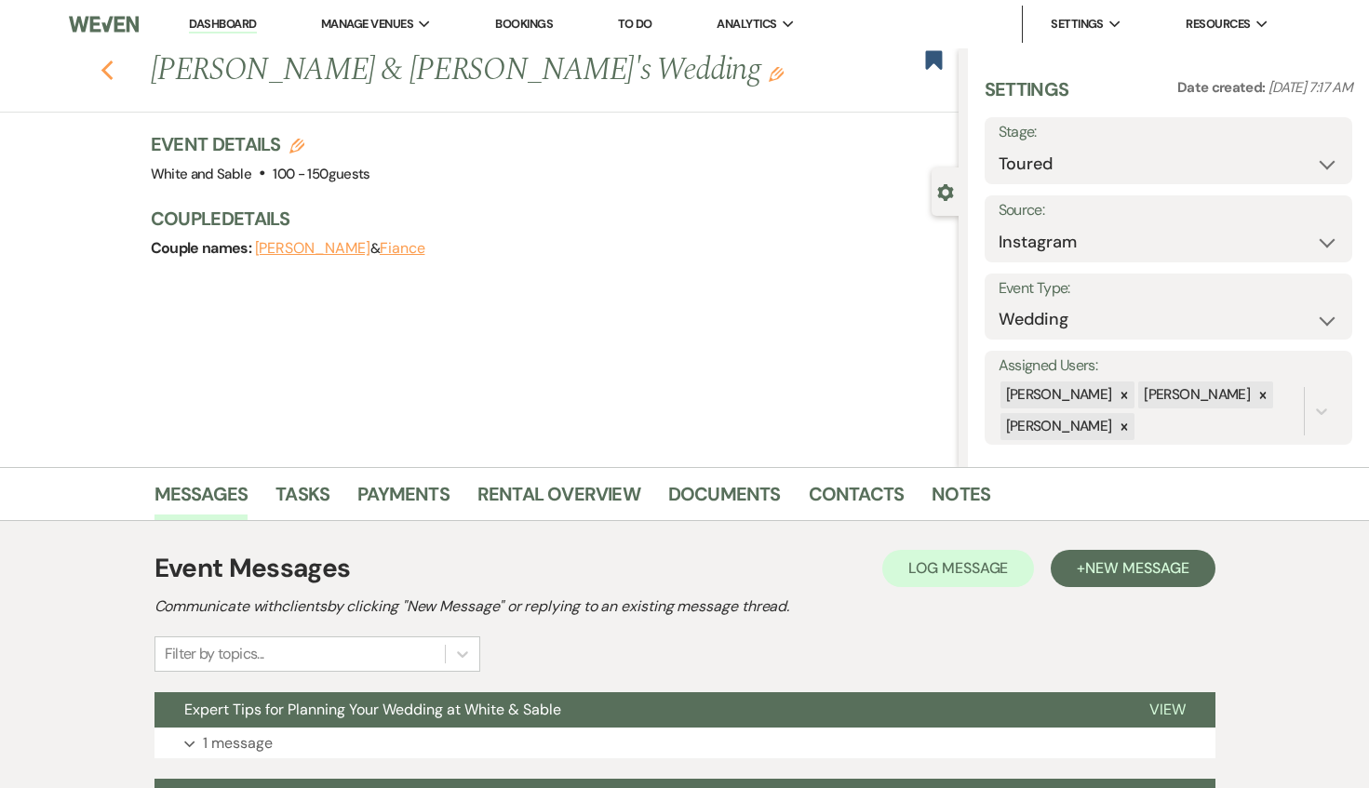
select select "5"
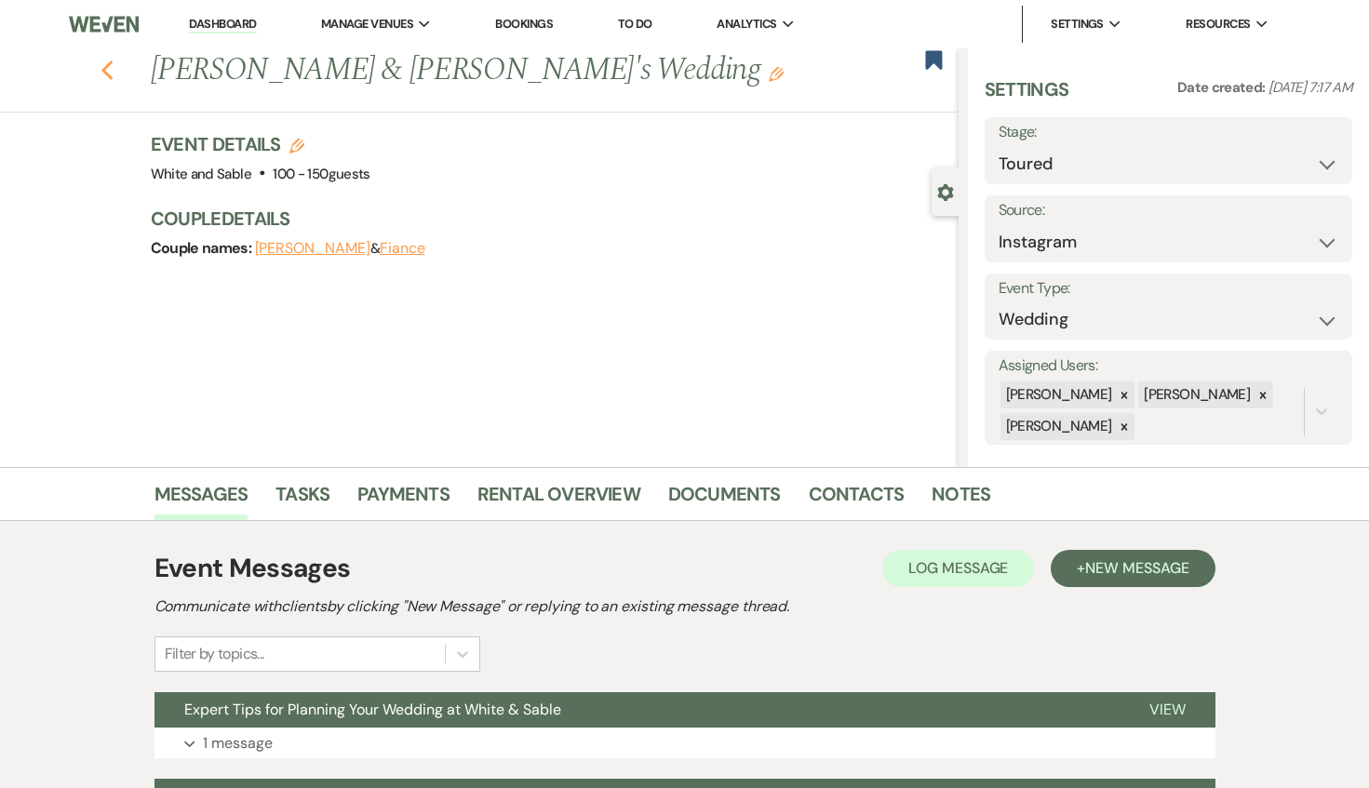
select select "5"
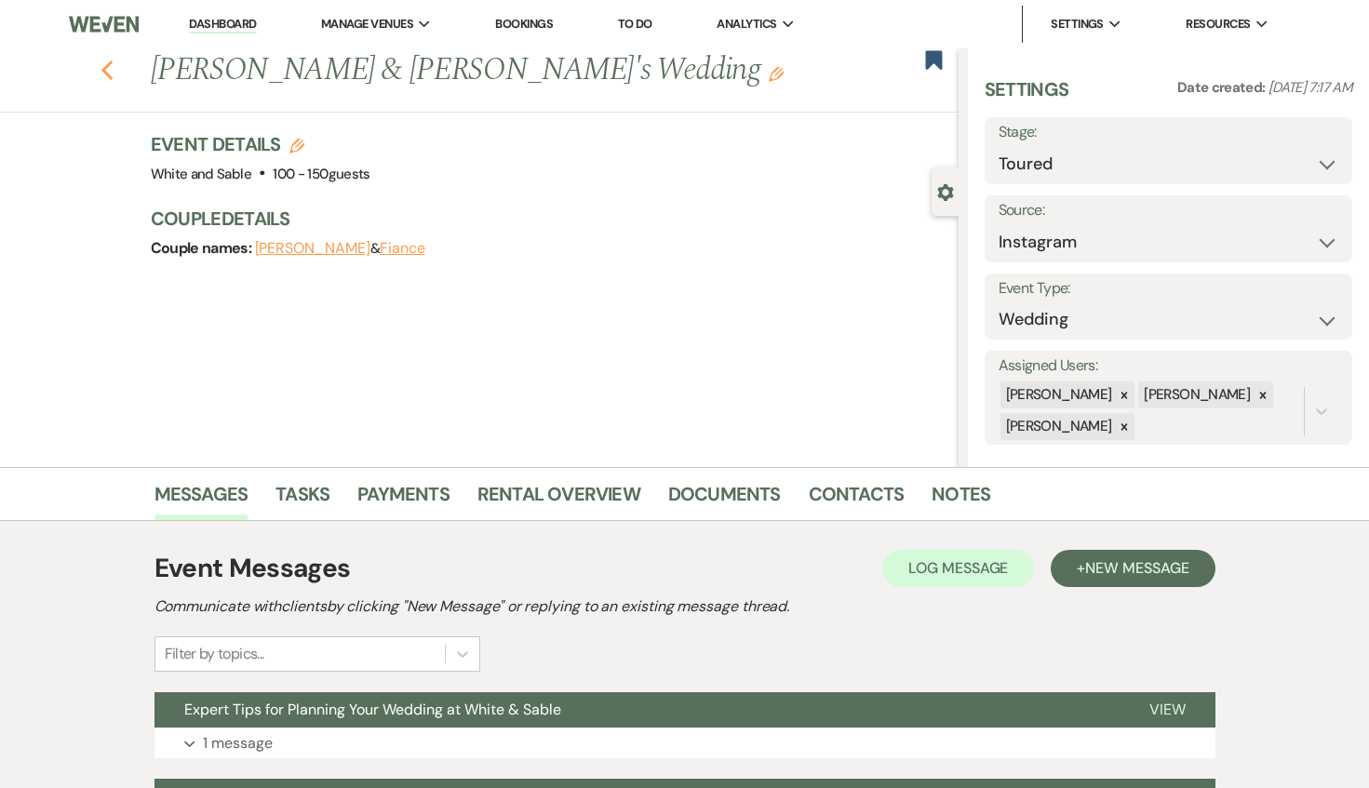
select select "5"
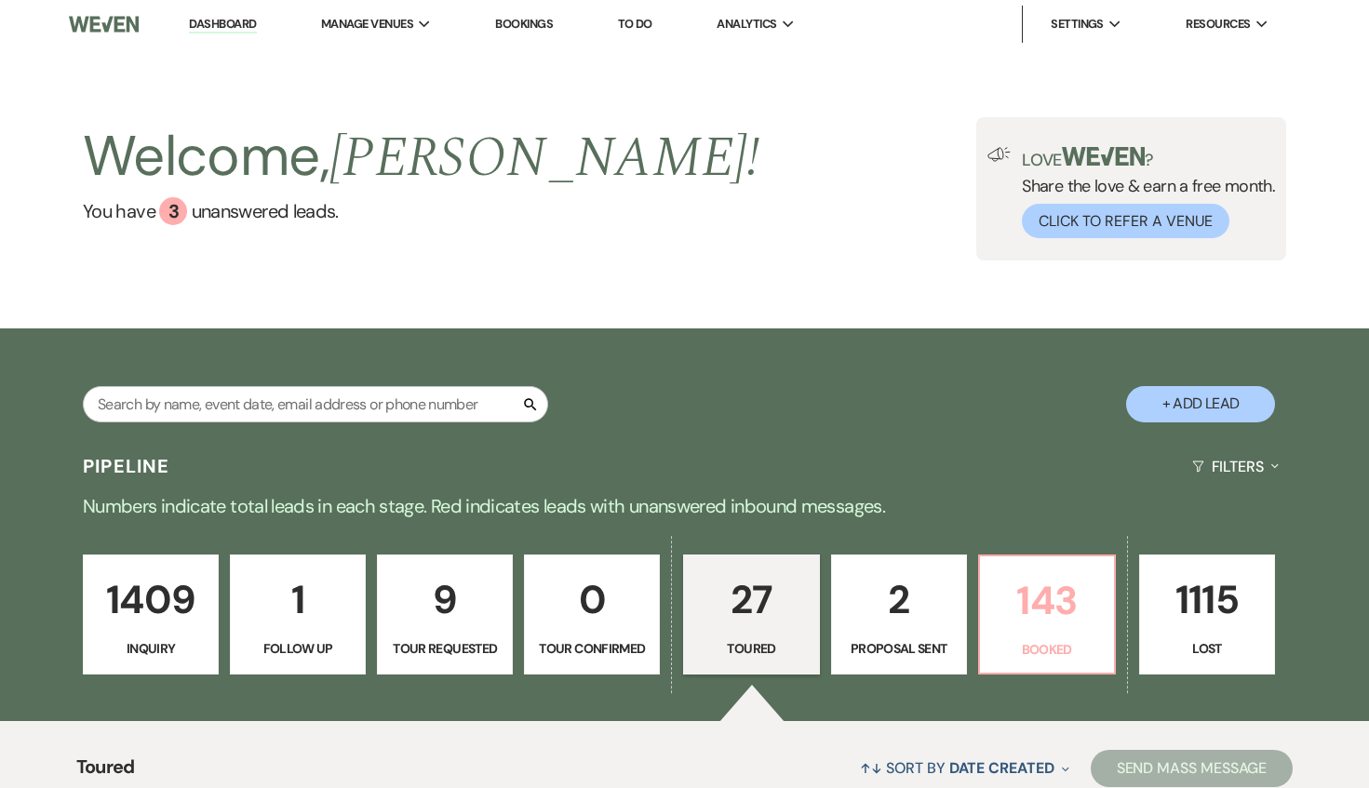
click at [1049, 638] on link "143 Booked" at bounding box center [1047, 615] width 138 height 121
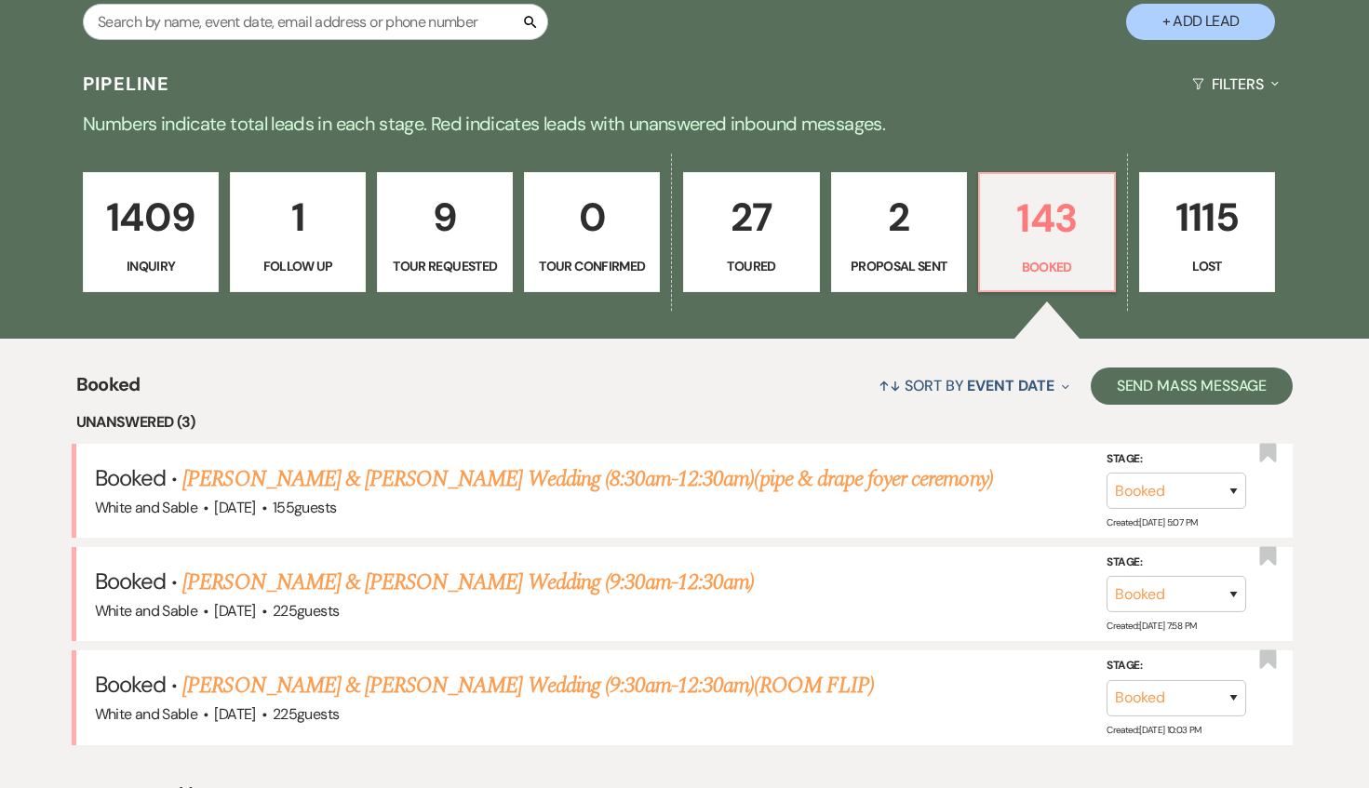
scroll to position [383, 0]
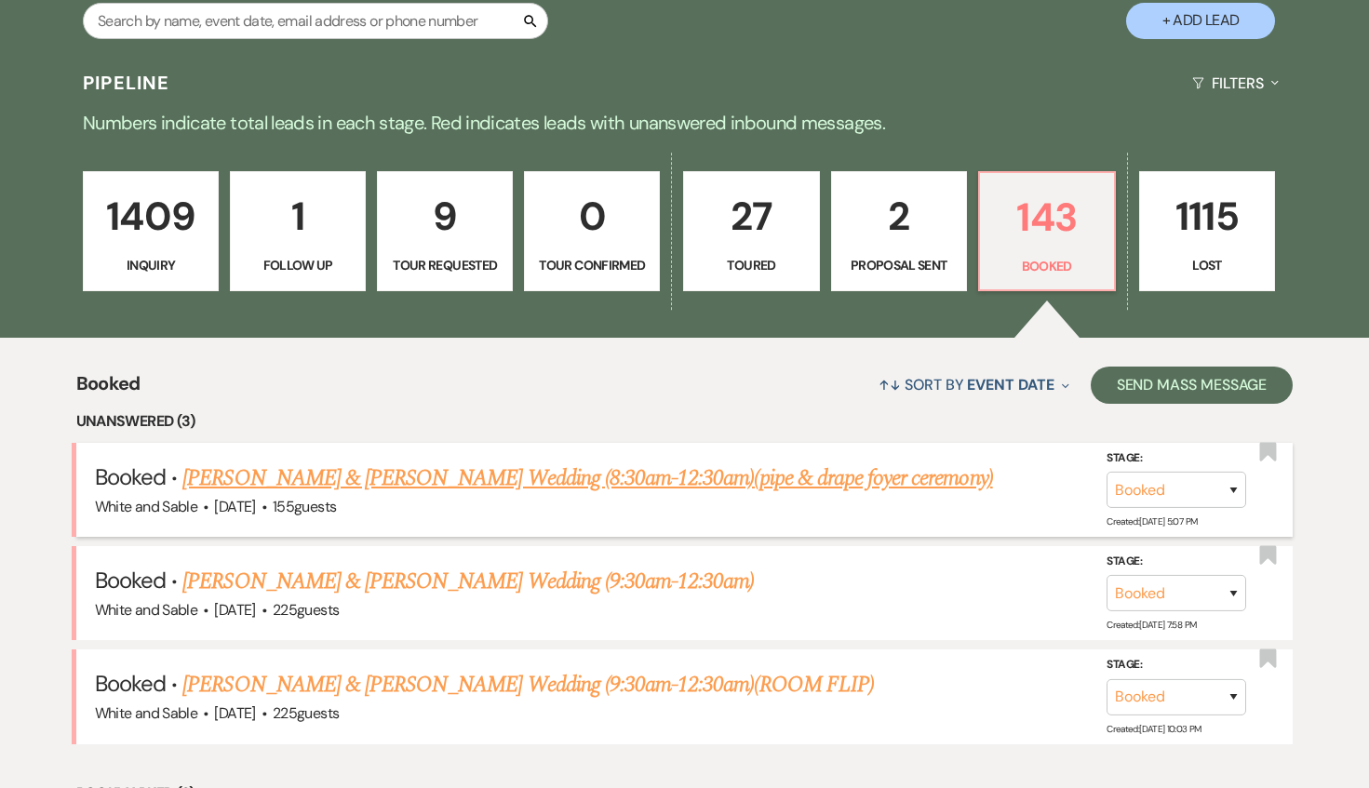
click at [696, 462] on link "[PERSON_NAME] & [PERSON_NAME] Wedding (8:30am-12:30am)(pipe & drape foyer cerem…" at bounding box center [587, 479] width 810 height 34
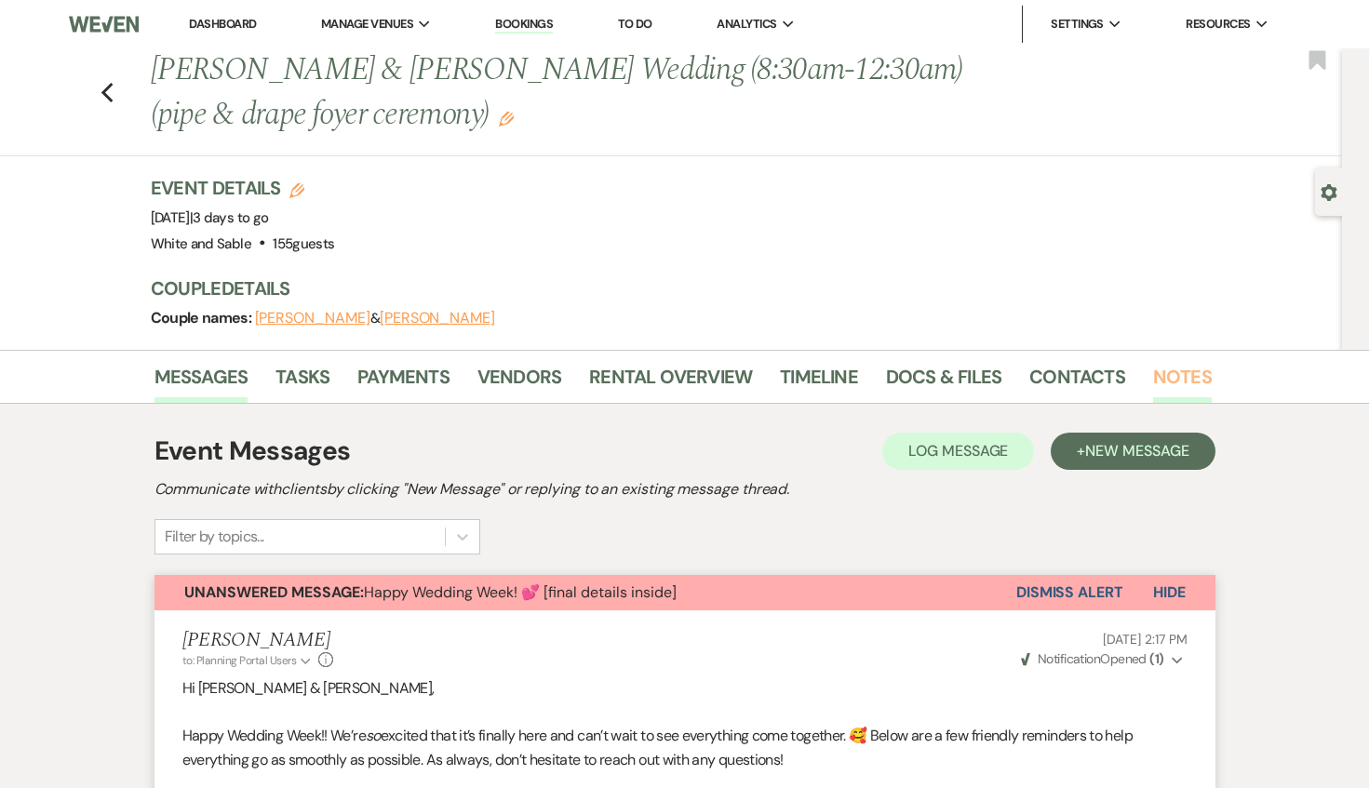
click at [1192, 373] on link "Notes" at bounding box center [1182, 382] width 59 height 41
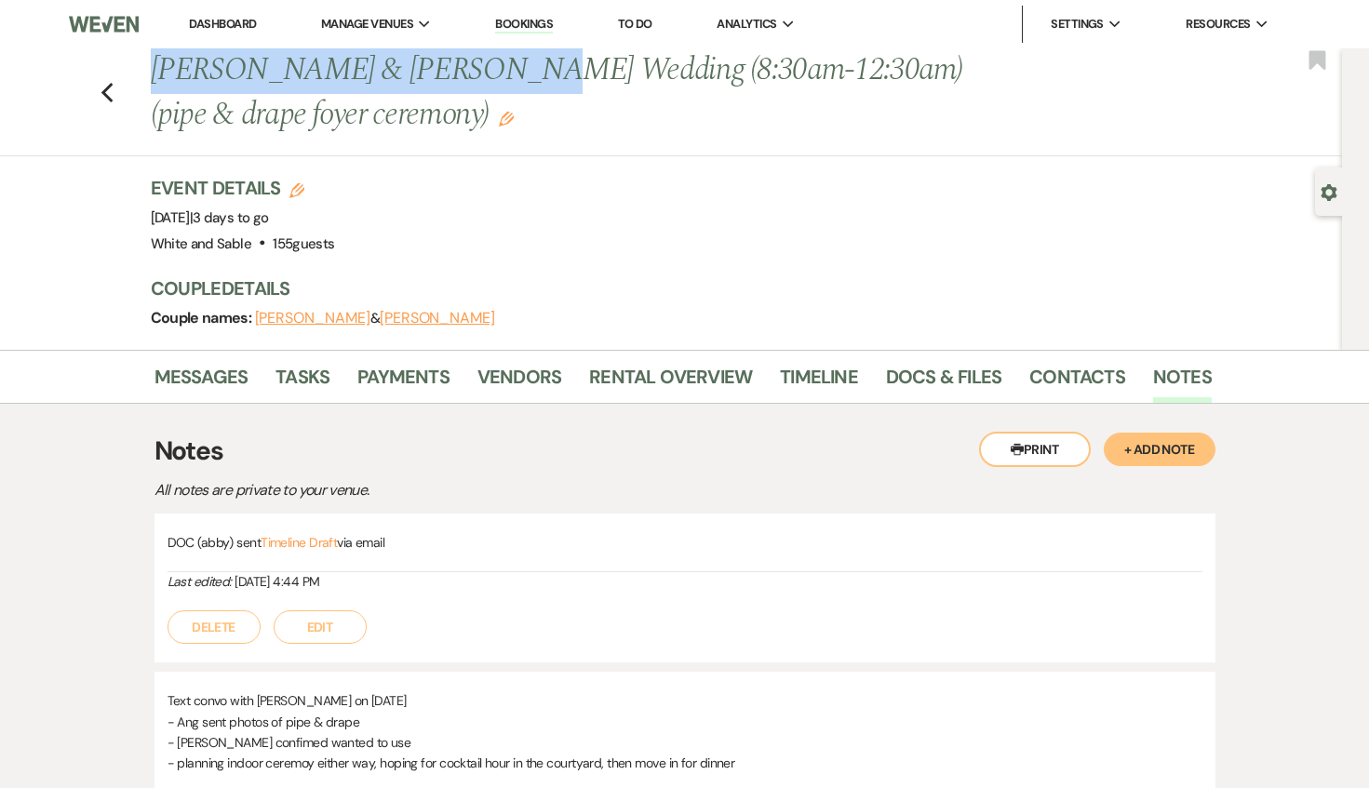
drag, startPoint x: 454, startPoint y: 78, endPoint x: 157, endPoint y: 86, distance: 297.0
click at [157, 86] on h1 "[PERSON_NAME] & [PERSON_NAME] Wedding (8:30am-12:30am)(pipe & drape foyer cerem…" at bounding box center [568, 92] width 834 height 88
copy h1 "[PERSON_NAME] & [PERSON_NAME]"
click at [101, 88] on icon "Previous" at bounding box center [108, 93] width 14 height 22
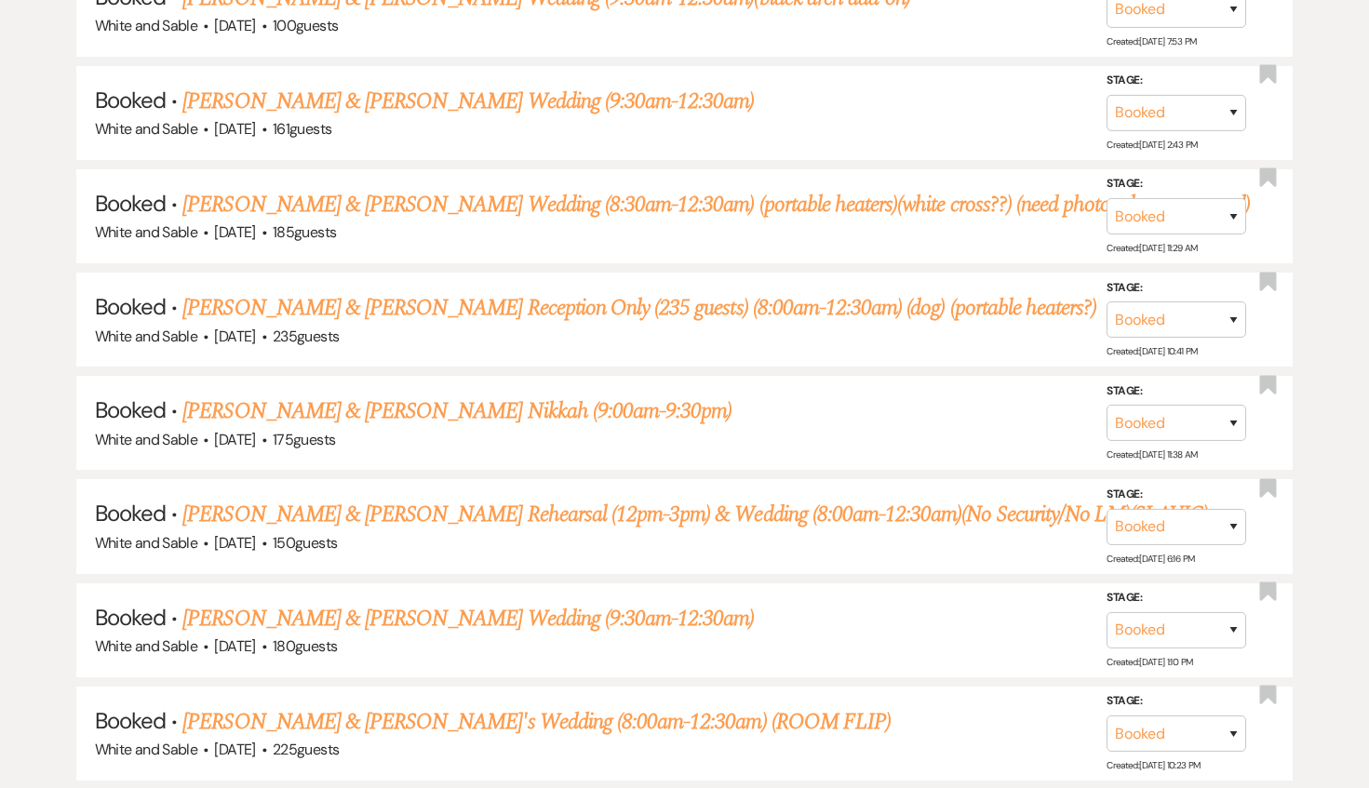
scroll to position [1712, 0]
